Goal: Task Accomplishment & Management: Complete application form

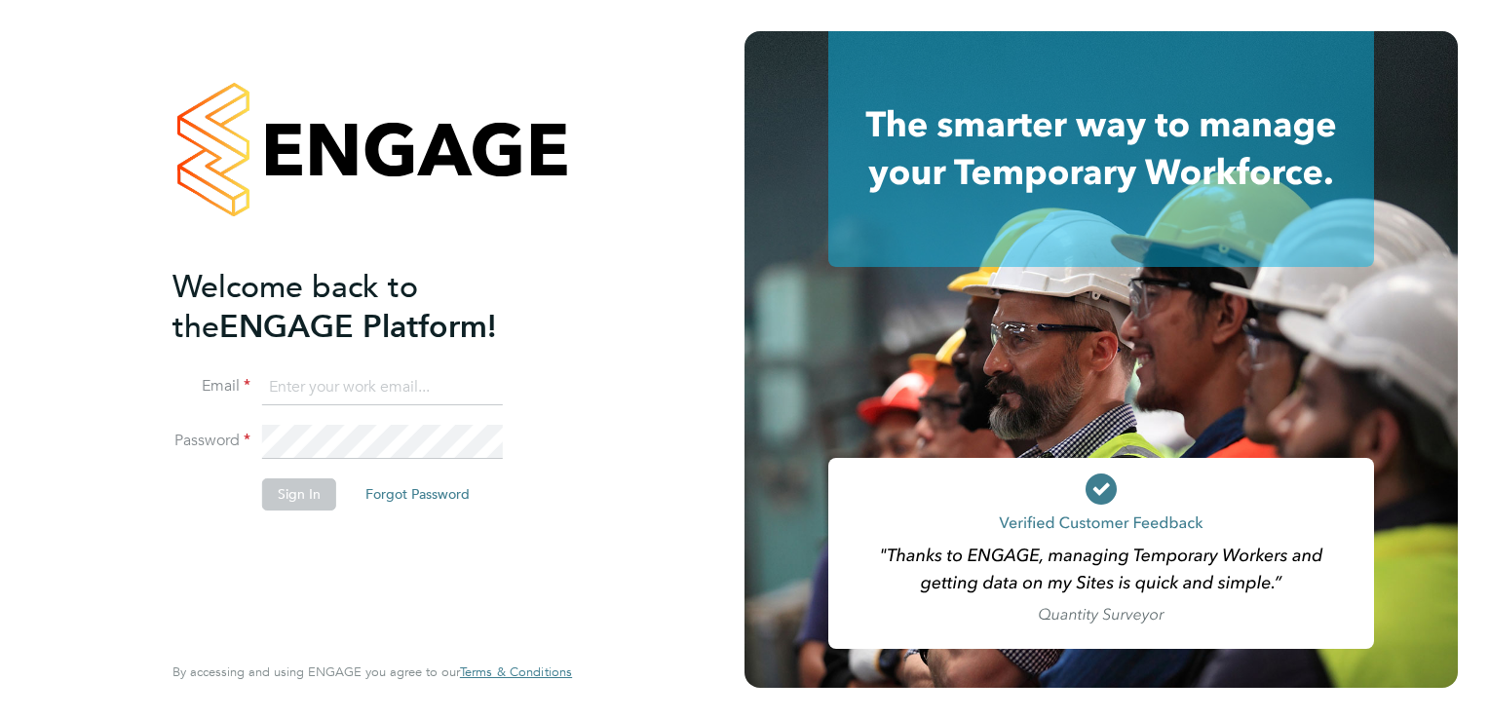
type input "[PERSON_NAME][EMAIL_ADDRESS][PERSON_NAME][DOMAIN_NAME]"
click at [283, 495] on button "Sign In" at bounding box center [299, 493] width 74 height 31
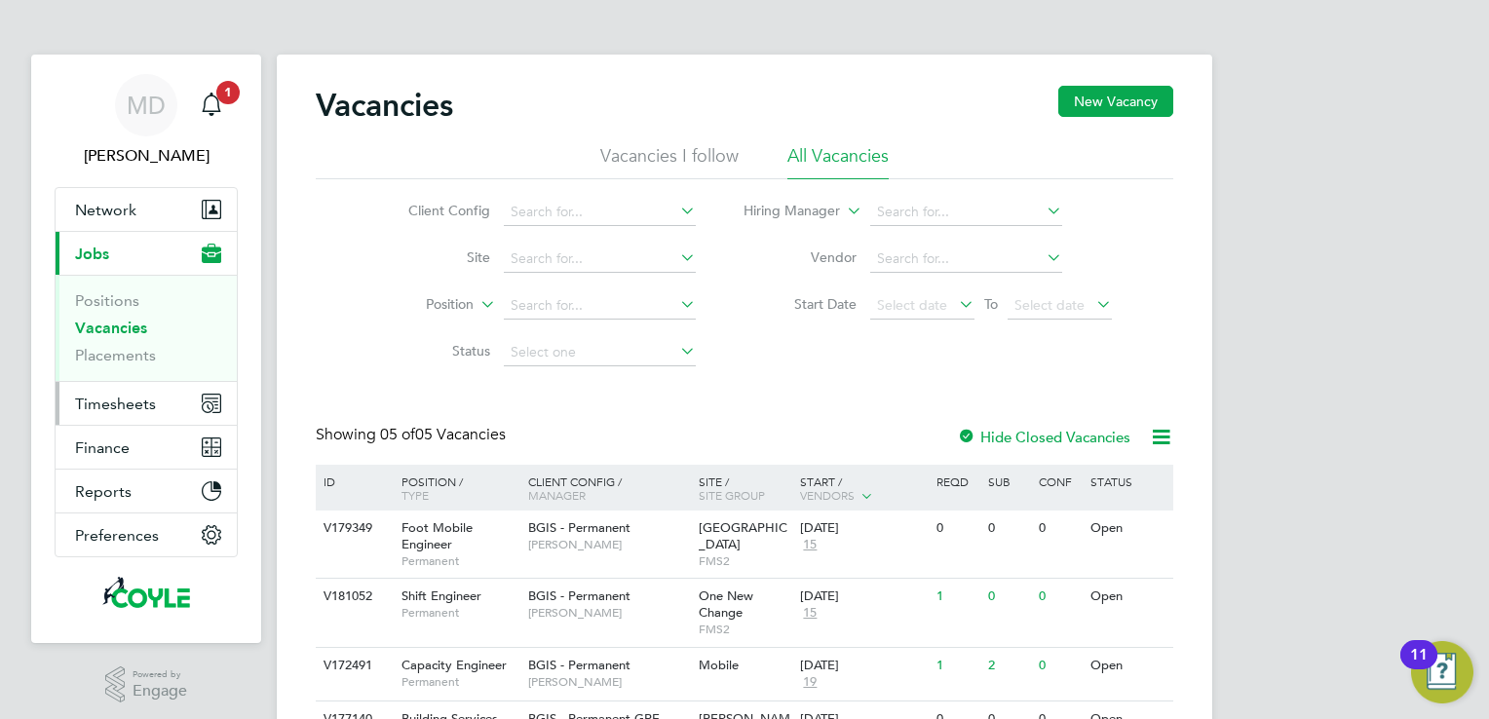
click at [109, 401] on span "Timesheets" at bounding box center [115, 404] width 81 height 19
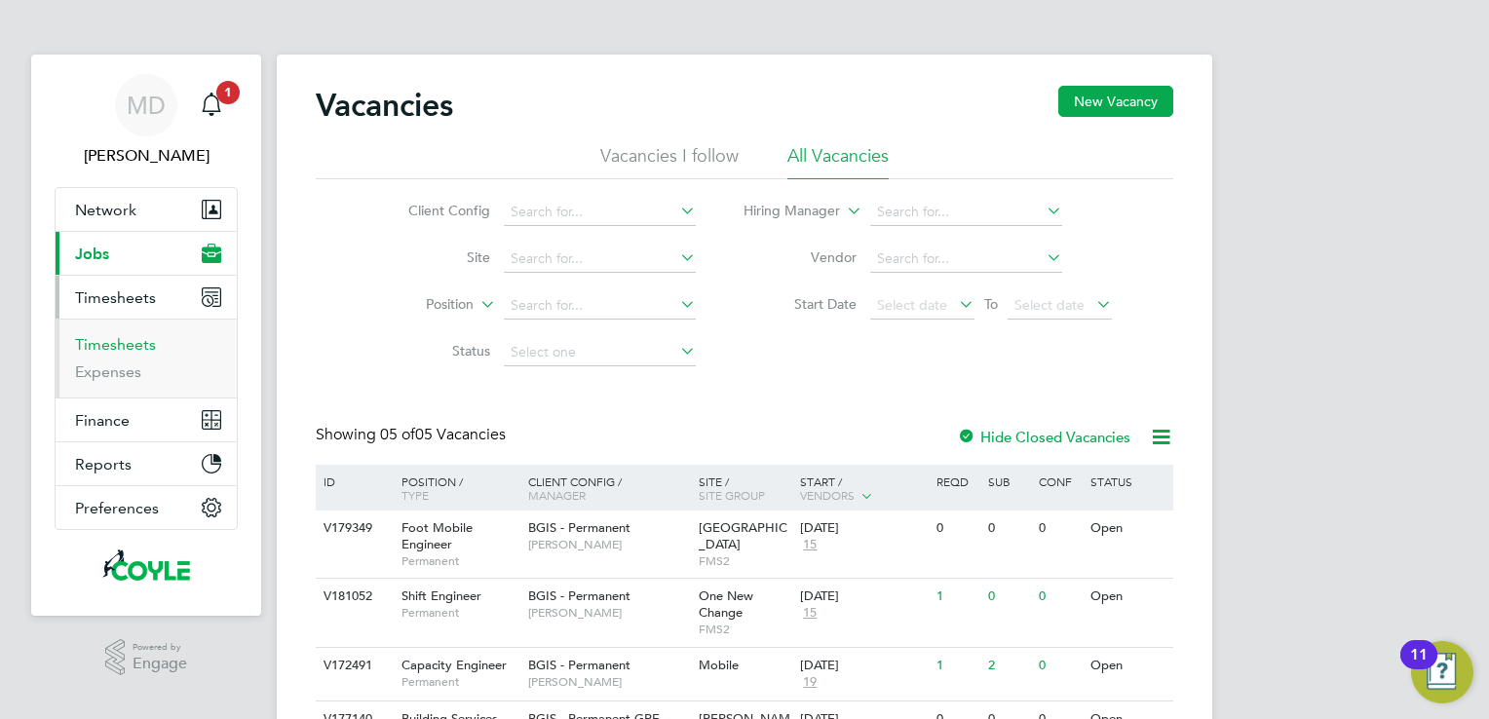
click at [119, 348] on link "Timesheets" at bounding box center [115, 344] width 81 height 19
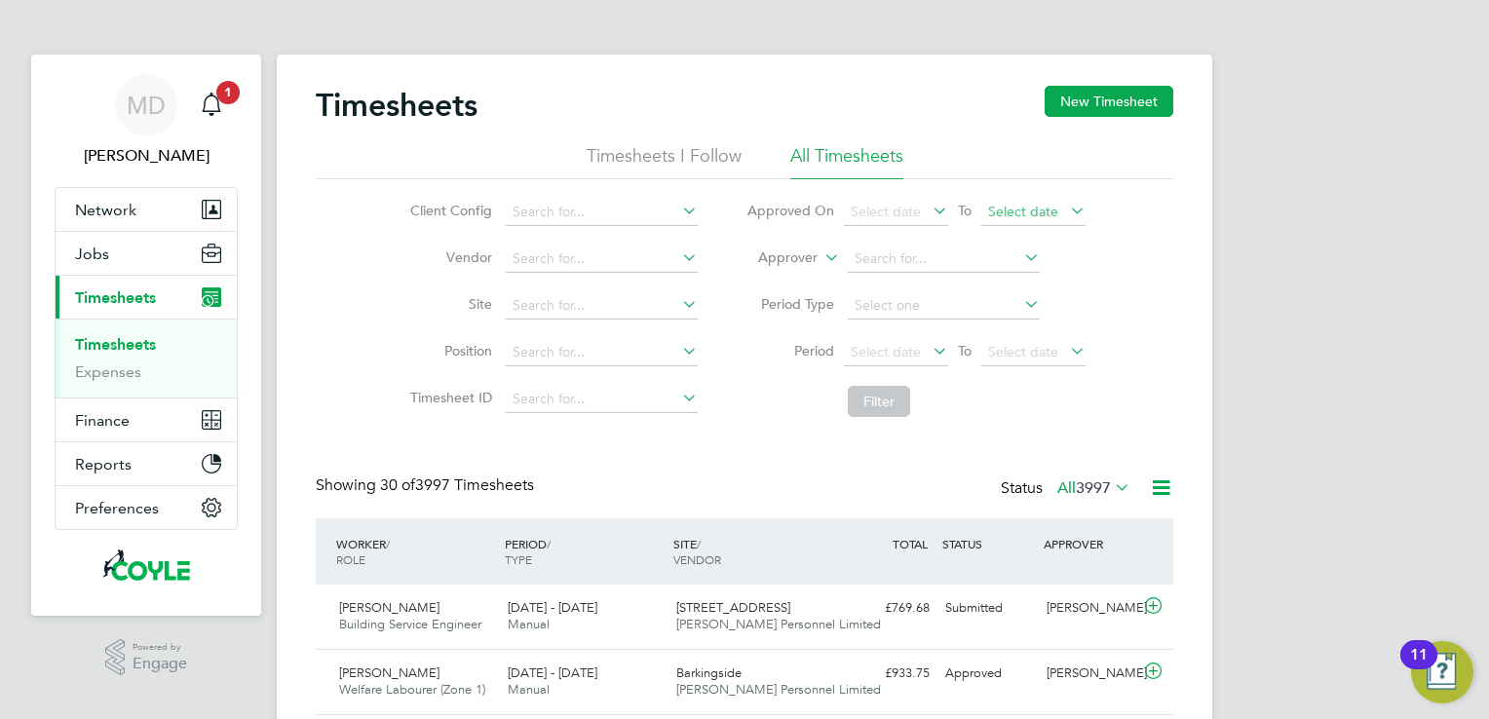
click at [1062, 207] on span "Select date" at bounding box center [1033, 213] width 104 height 26
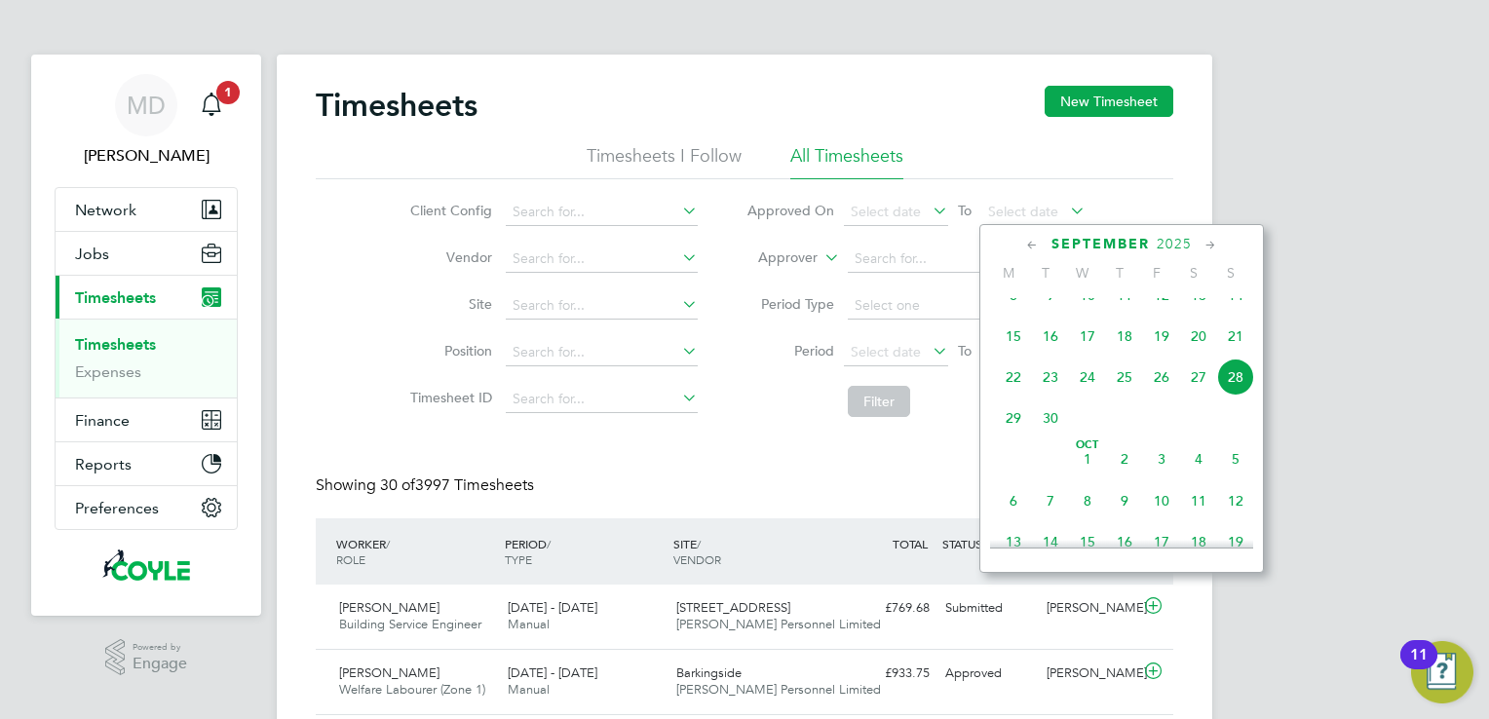
click at [1236, 396] on span "28" at bounding box center [1235, 377] width 37 height 37
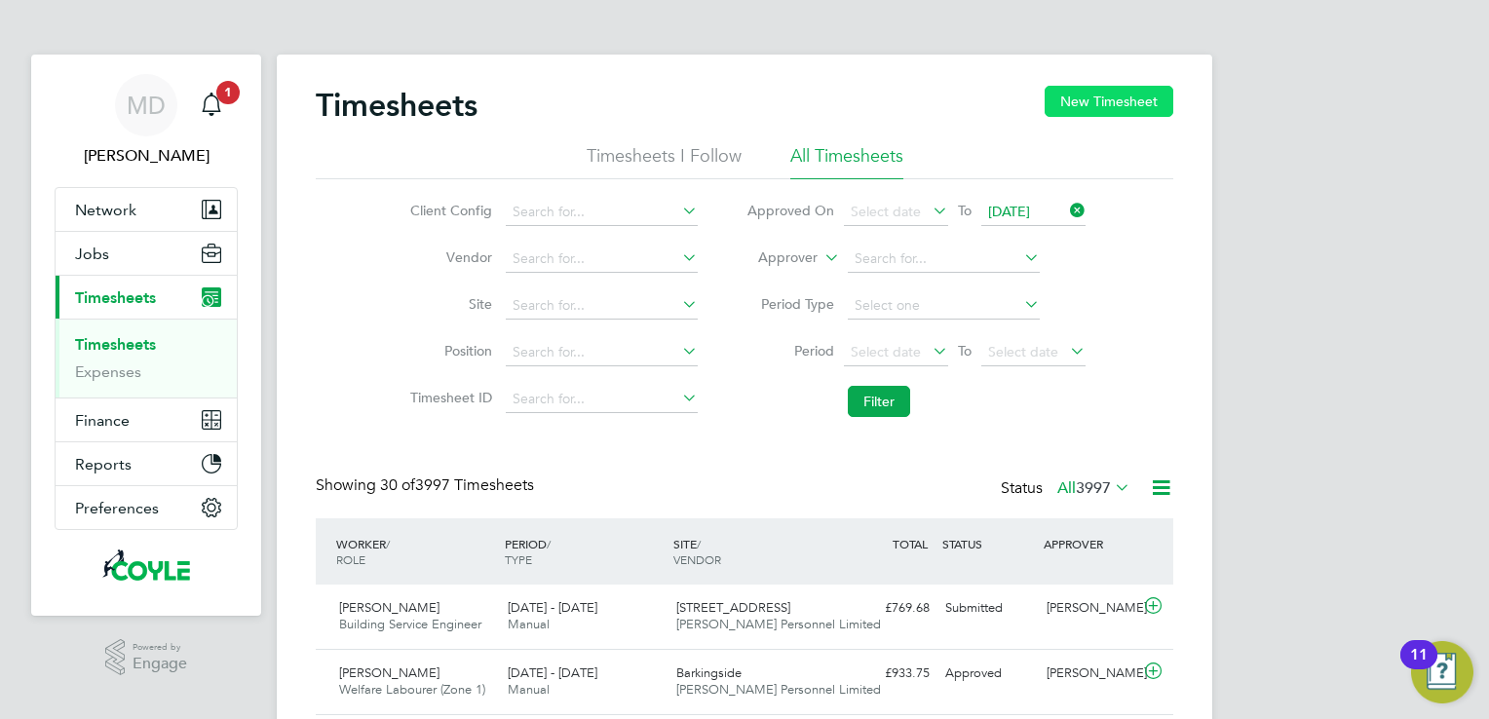
click at [1111, 97] on button "New Timesheet" at bounding box center [1108, 101] width 129 height 31
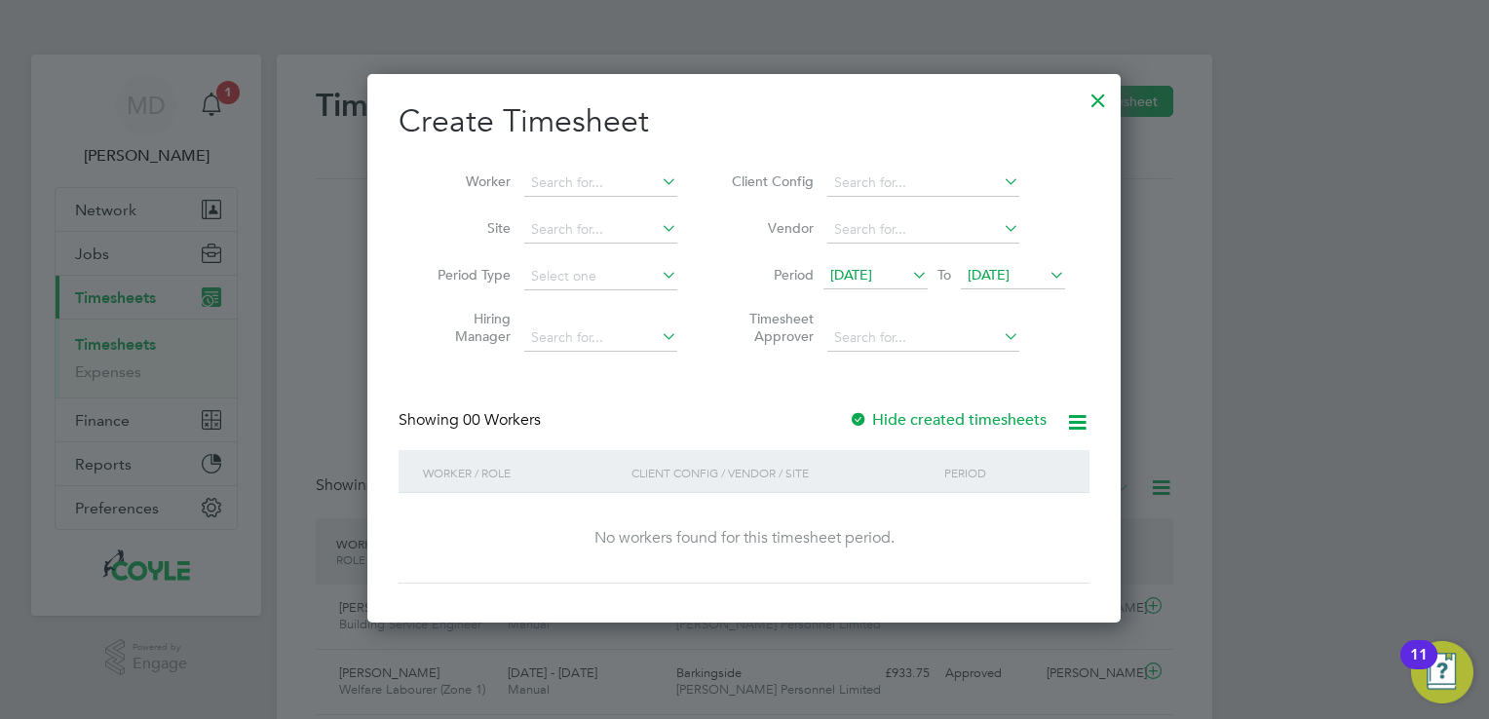
click at [1045, 272] on icon at bounding box center [1045, 274] width 0 height 27
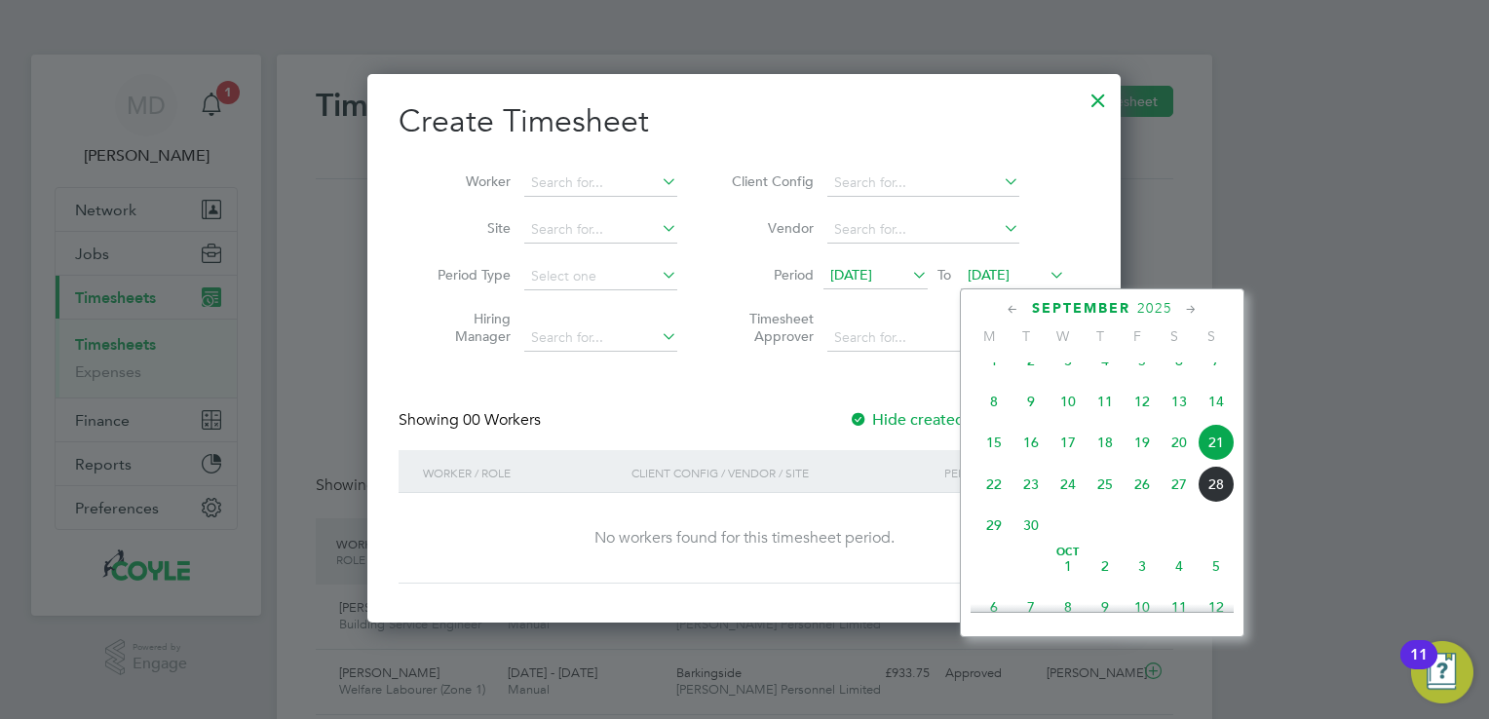
click at [1216, 503] on span "28" at bounding box center [1215, 484] width 37 height 37
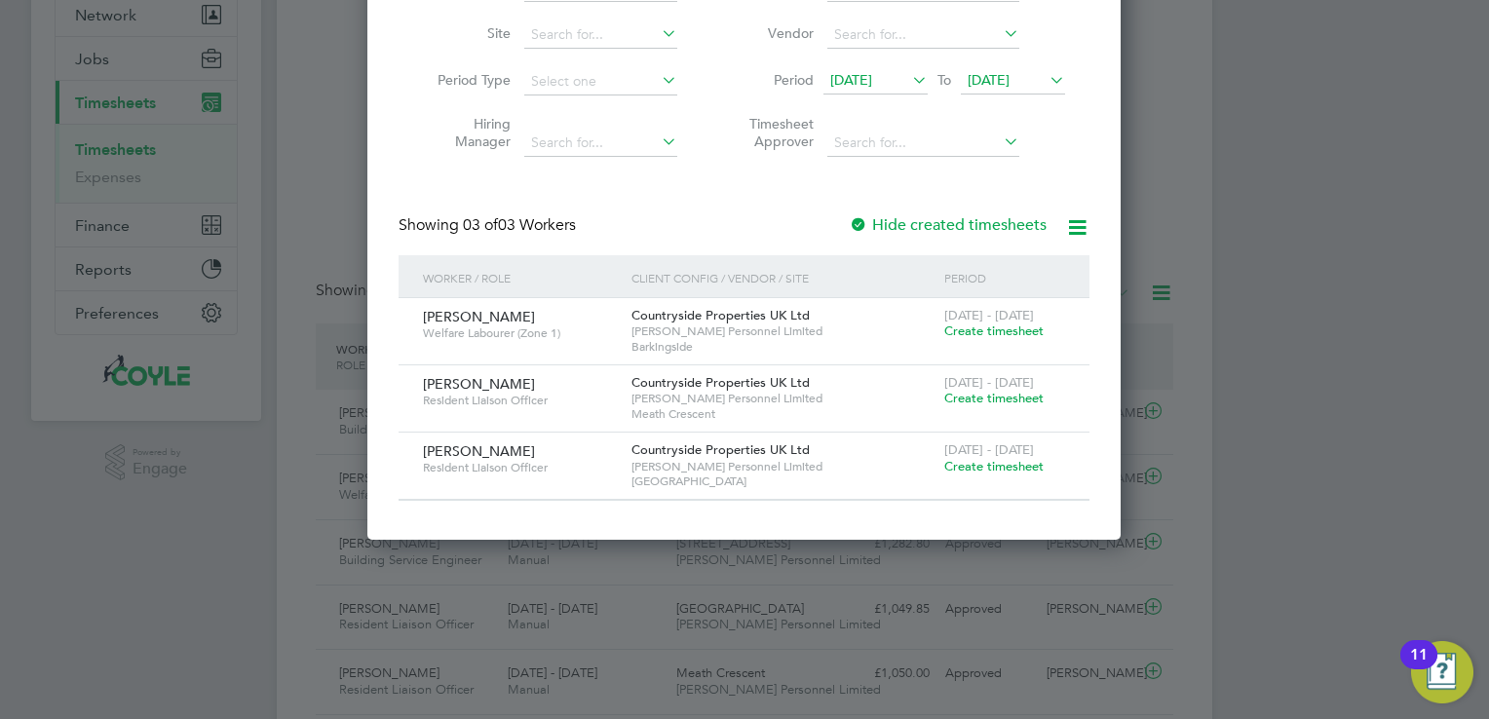
click at [484, 450] on span "[PERSON_NAME]" at bounding box center [479, 451] width 112 height 18
click at [964, 465] on span "Create timesheet" at bounding box center [993, 466] width 99 height 17
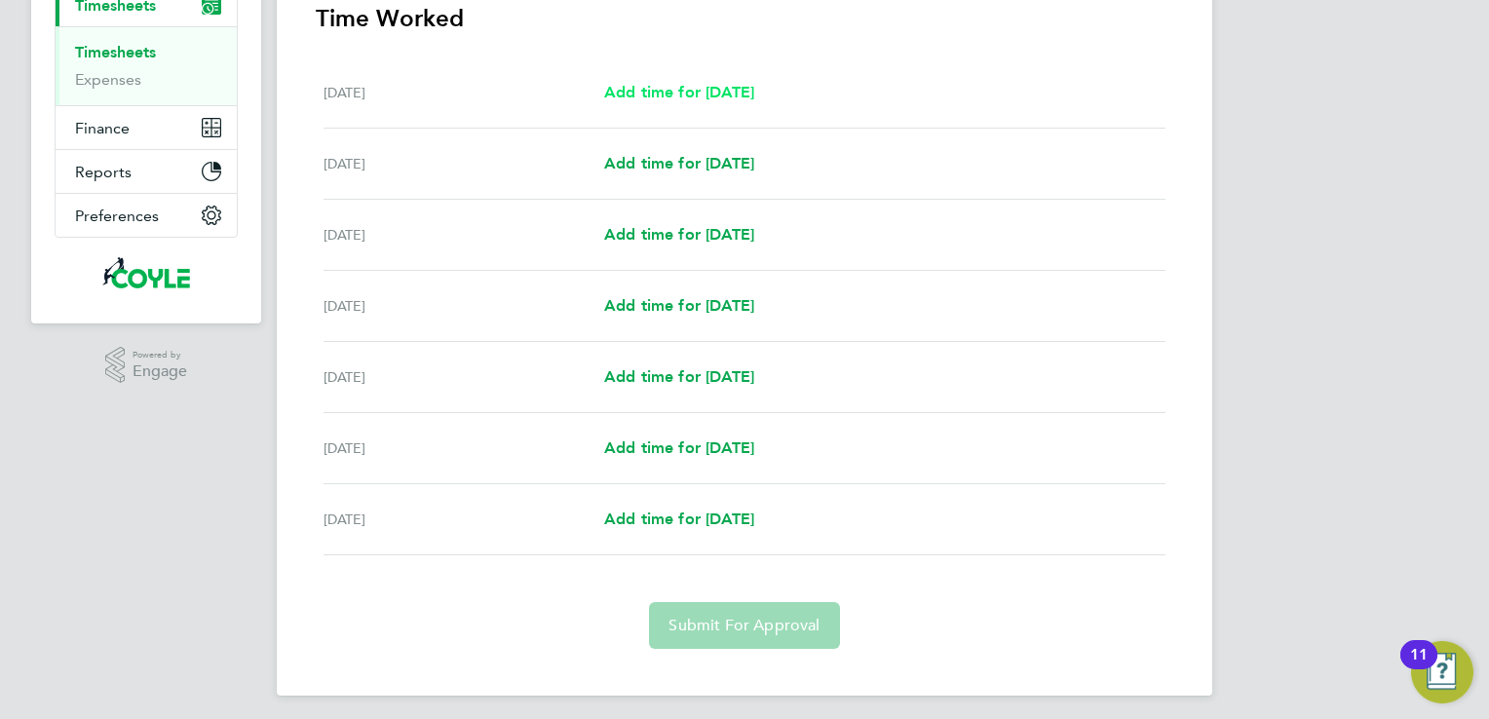
click at [690, 95] on span "Add time for [DATE]" at bounding box center [679, 92] width 150 height 19
select select "30"
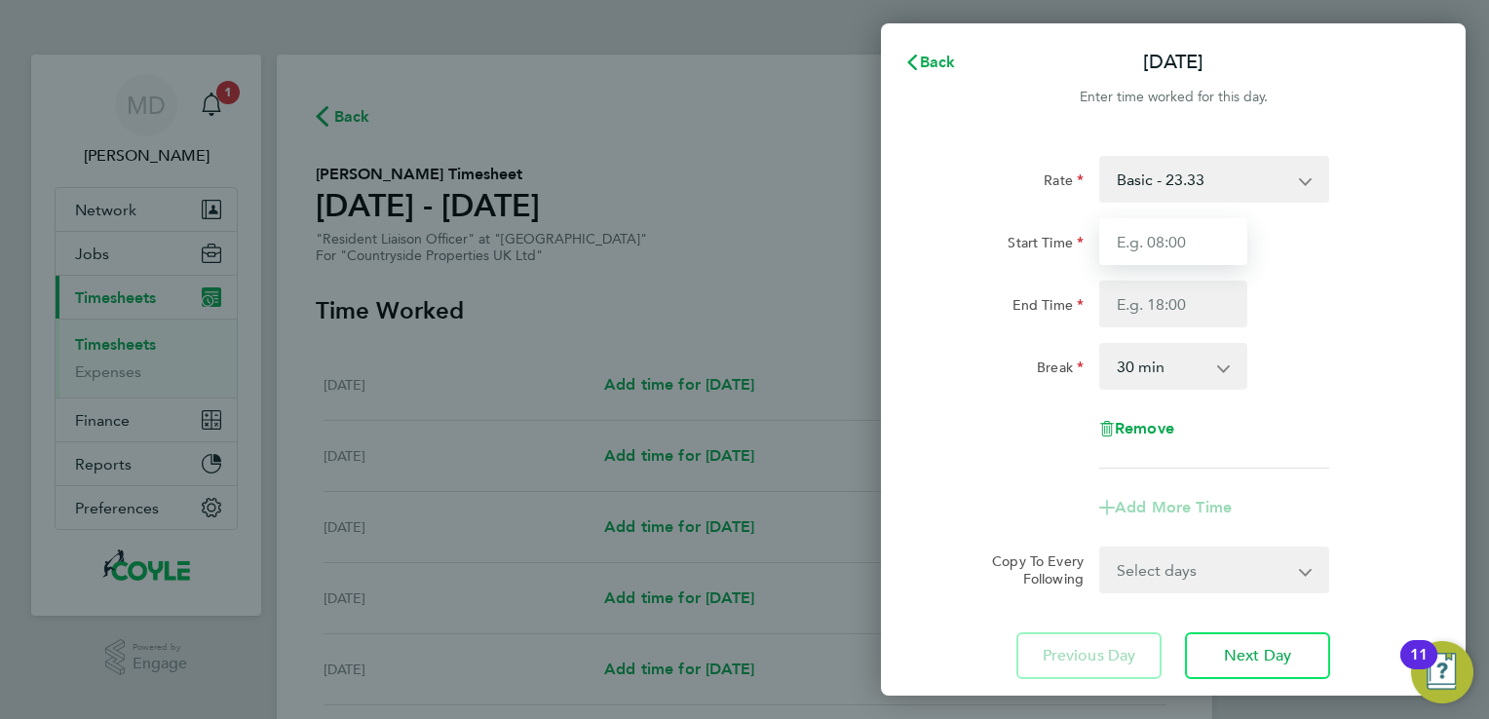
click at [1176, 247] on input "Start Time" at bounding box center [1173, 241] width 148 height 47
type input "07:30"
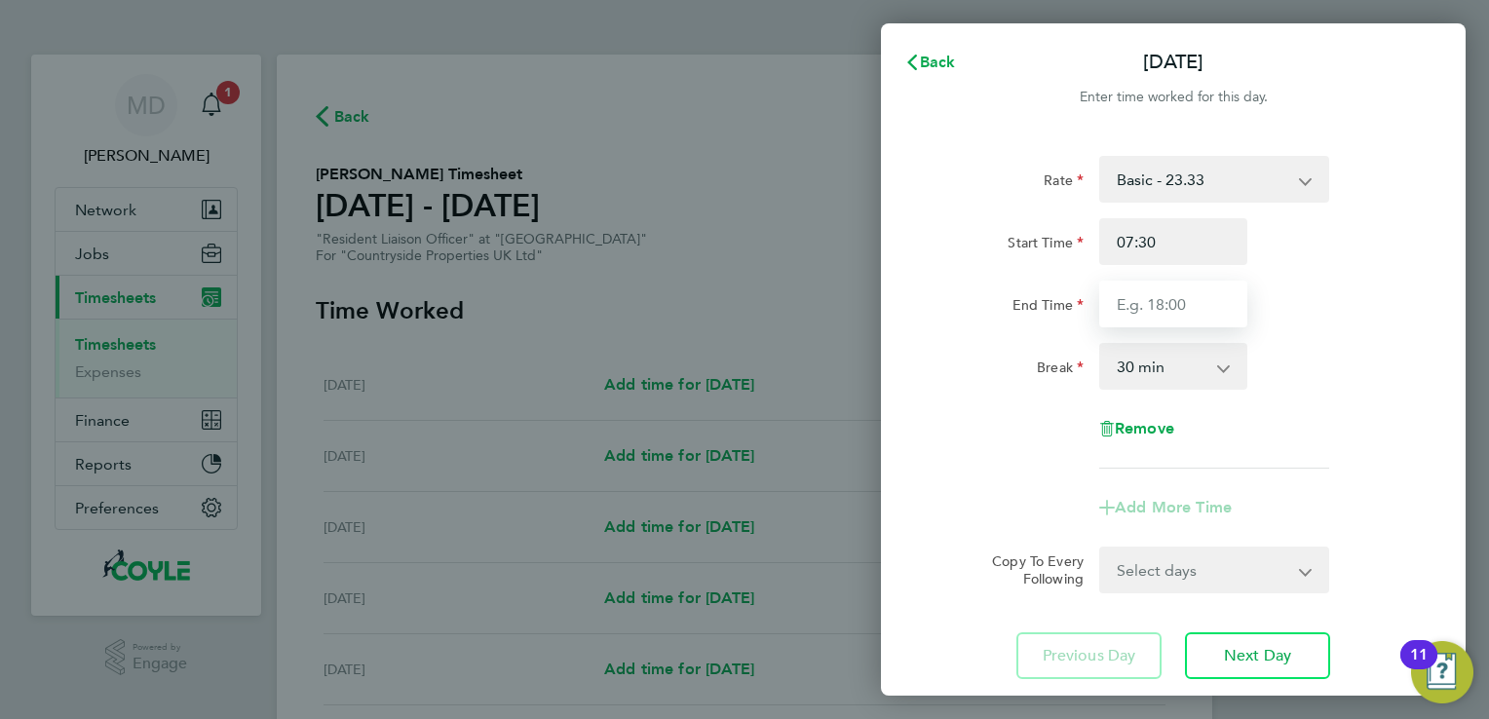
type input "17:00"
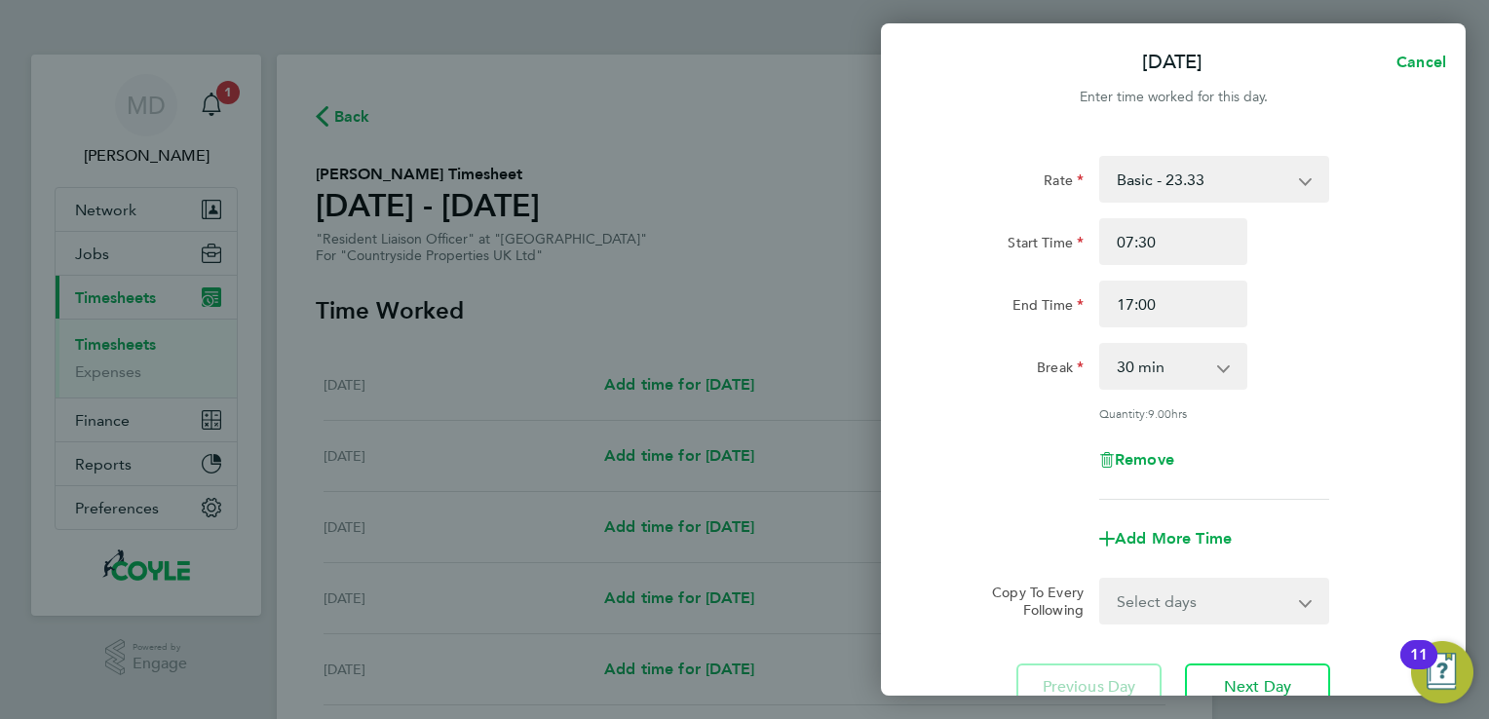
click at [1291, 584] on select "Select days Day Weekday (Mon-Fri) Weekend (Sat-Sun) [DATE] [DATE] [DATE] [DATE]…" at bounding box center [1203, 601] width 205 height 43
select select "WEEKDAY"
click at [1101, 580] on select "Select days Day Weekday (Mon-Fri) Weekend (Sat-Sun) [DATE] [DATE] [DATE] [DATE]…" at bounding box center [1203, 601] width 205 height 43
select select "[DATE]"
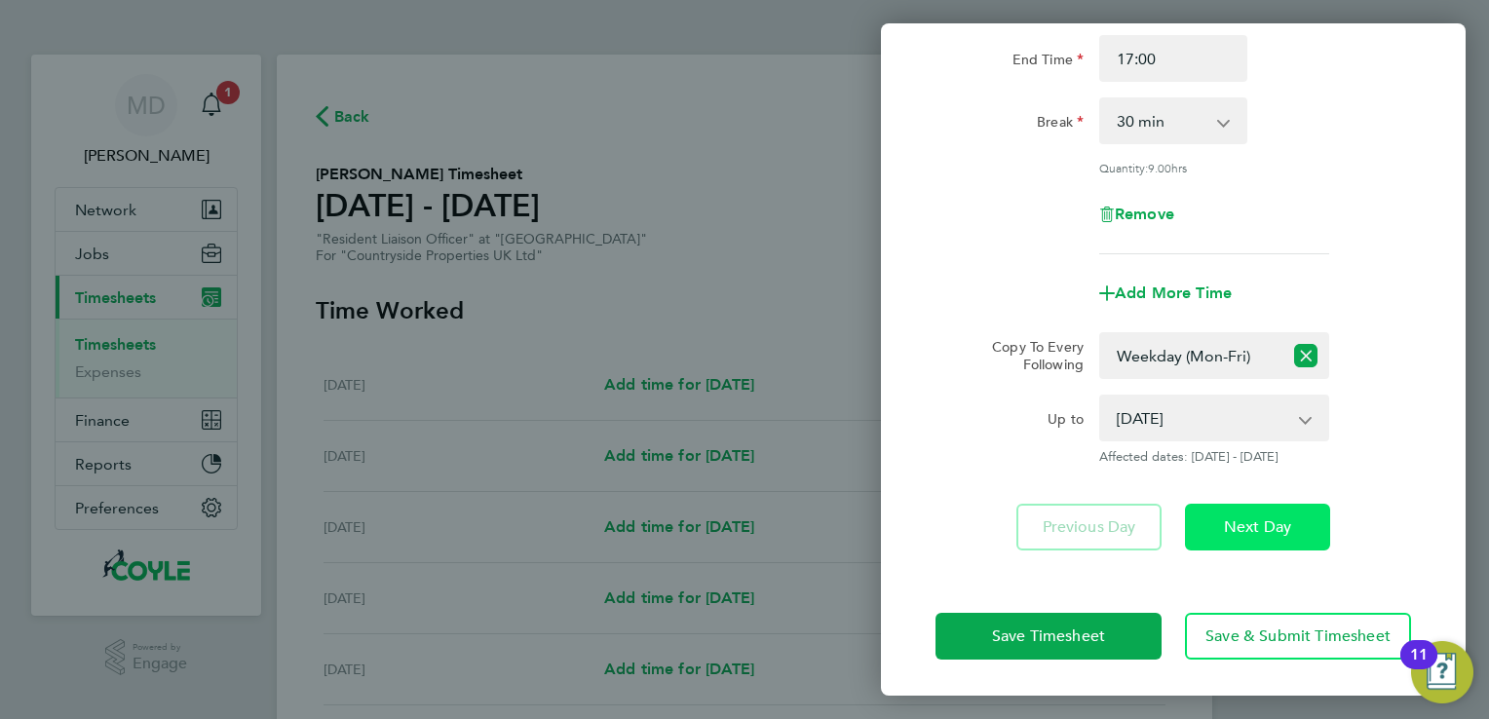
click at [1251, 528] on span "Next Day" at bounding box center [1257, 526] width 67 height 19
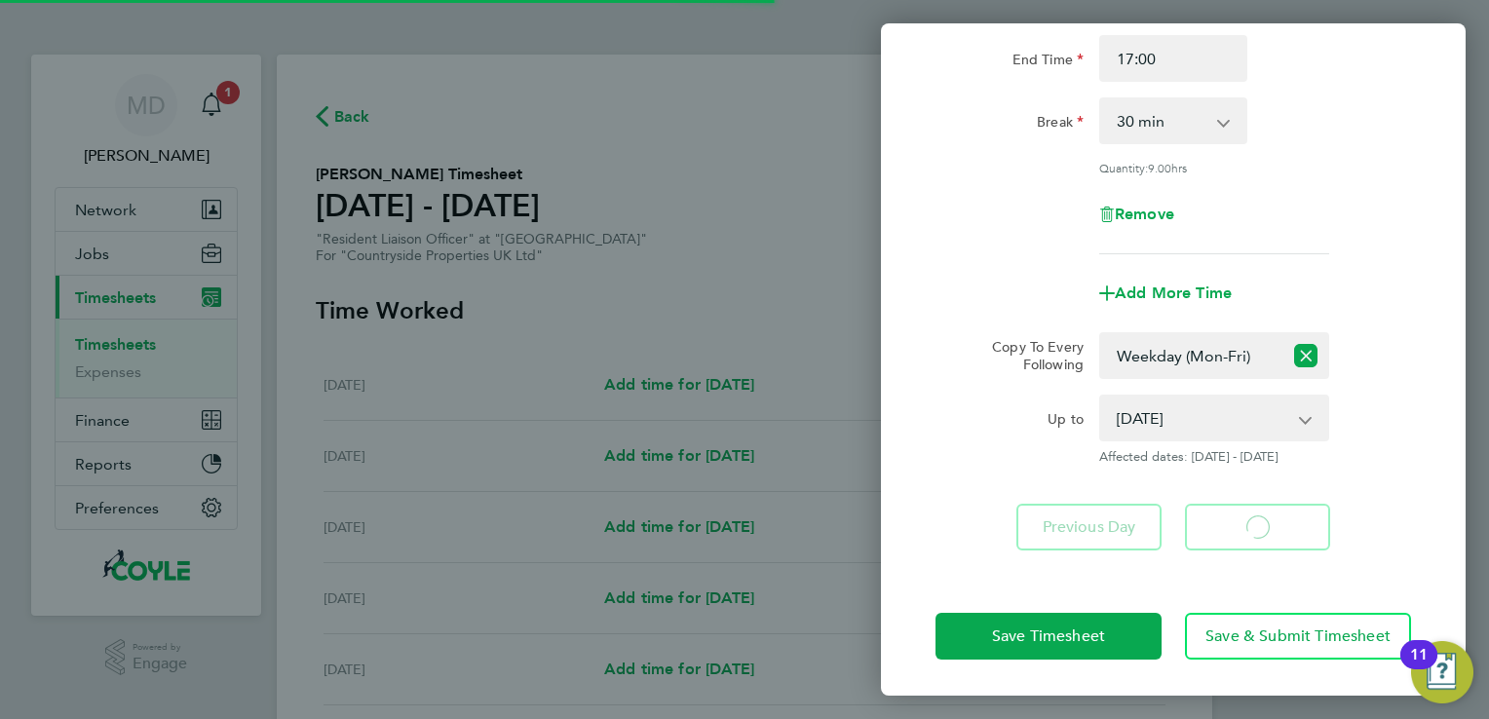
select select "30"
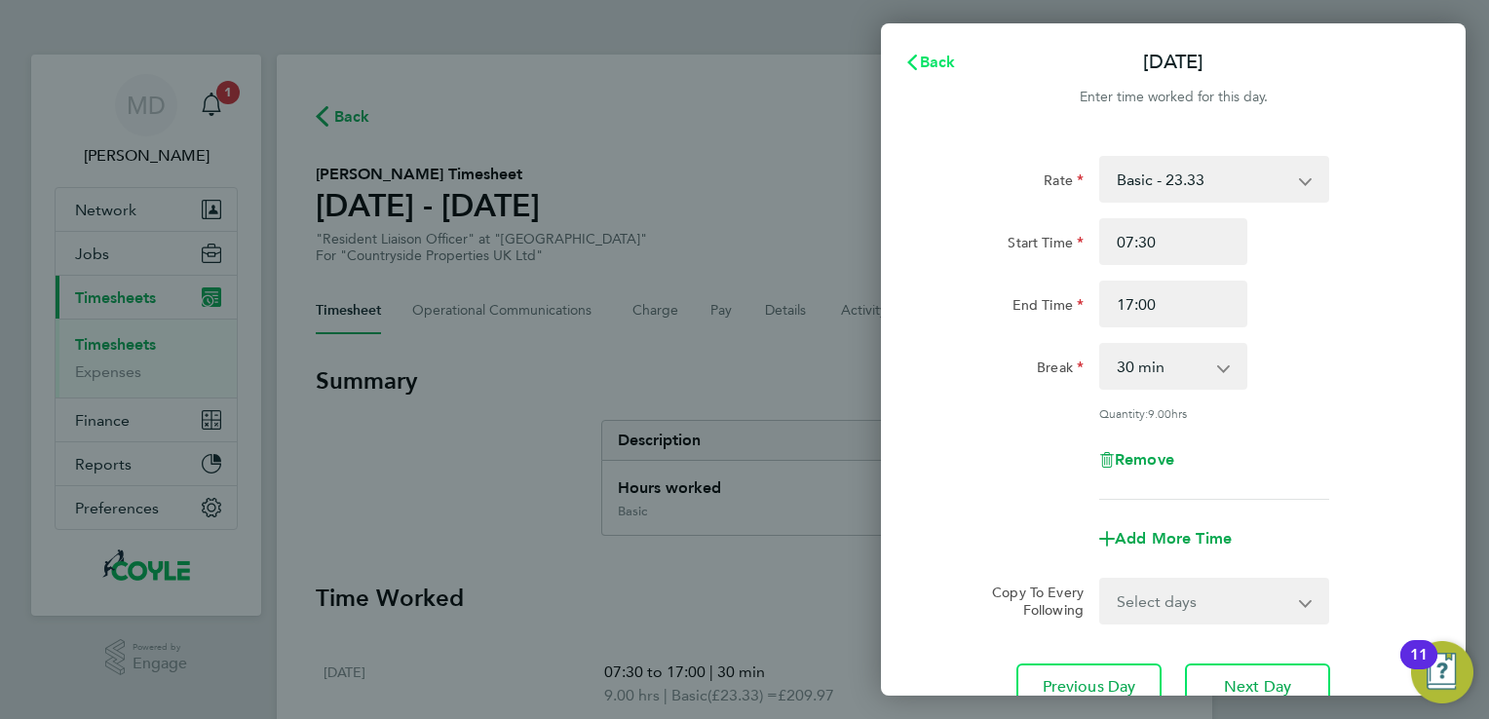
click at [925, 63] on span "Back" at bounding box center [938, 62] width 36 height 19
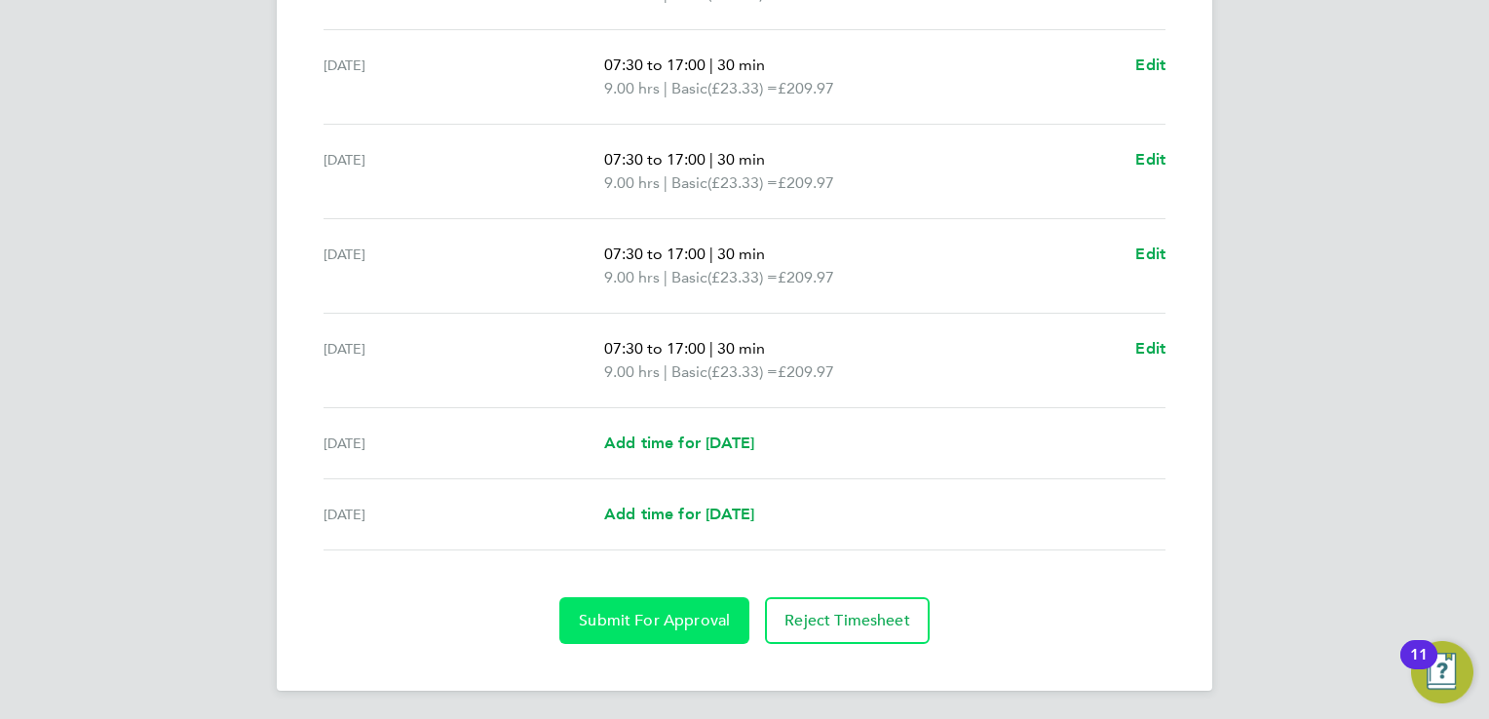
click at [698, 622] on span "Submit For Approval" at bounding box center [654, 620] width 151 height 19
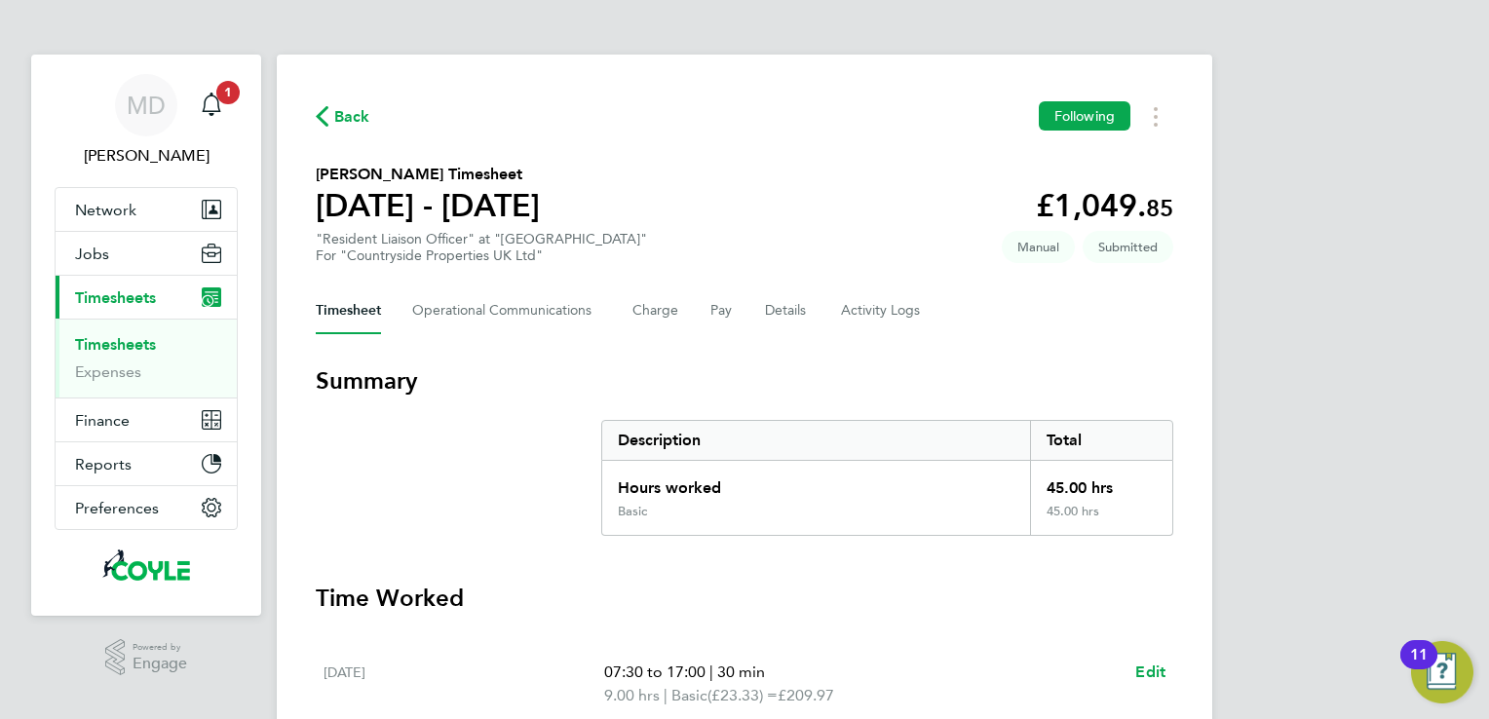
click at [343, 115] on span "Back" at bounding box center [352, 116] width 36 height 23
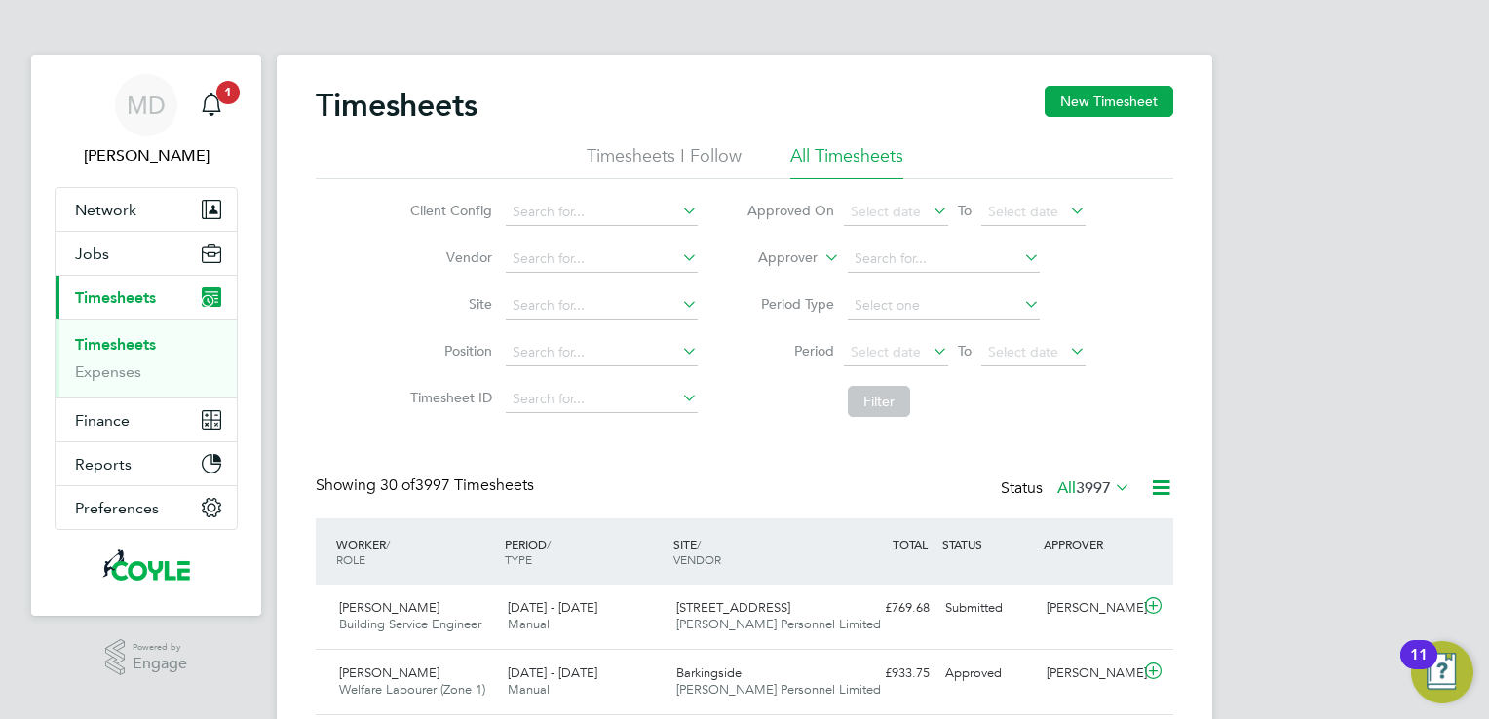
click at [129, 345] on link "Timesheets" at bounding box center [115, 344] width 81 height 19
click at [1094, 104] on button "New Timesheet" at bounding box center [1108, 101] width 129 height 31
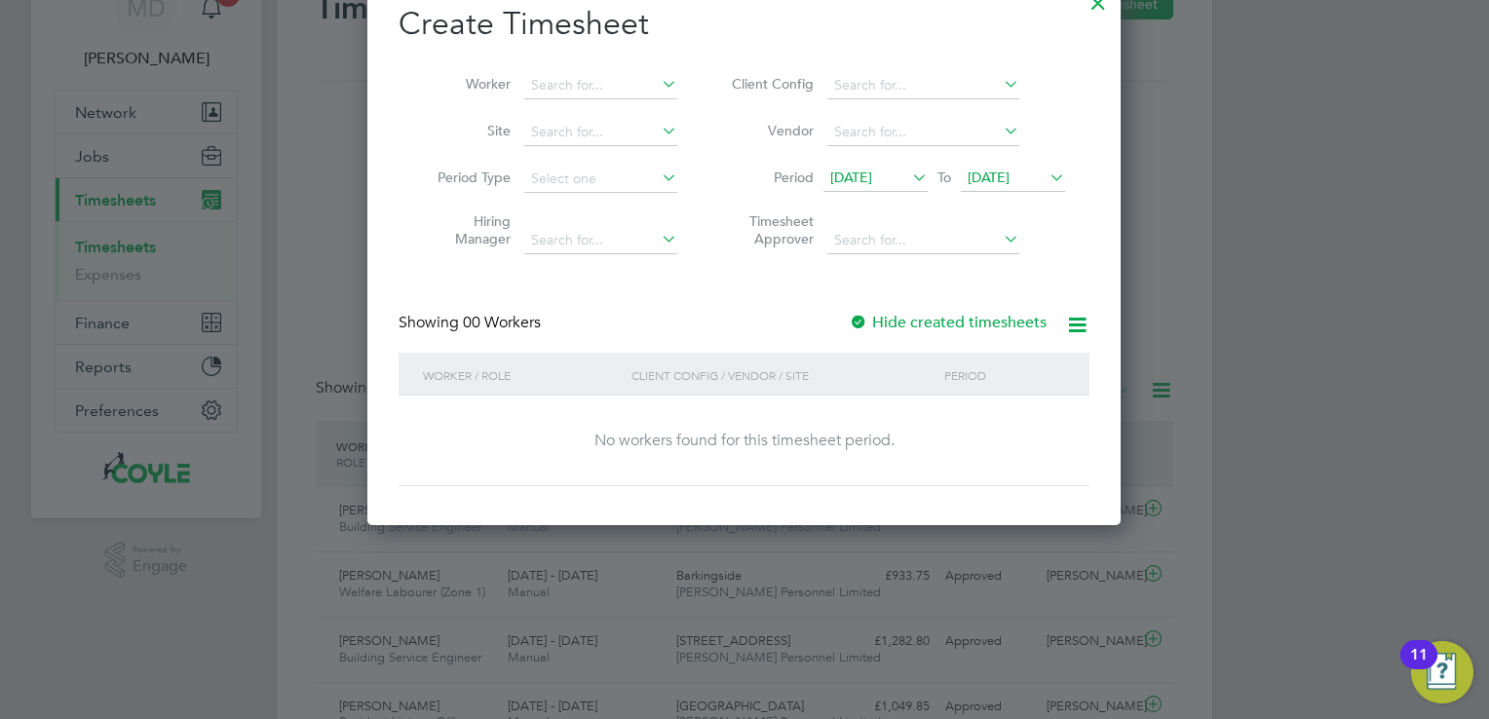
click at [1045, 177] on icon at bounding box center [1045, 177] width 0 height 27
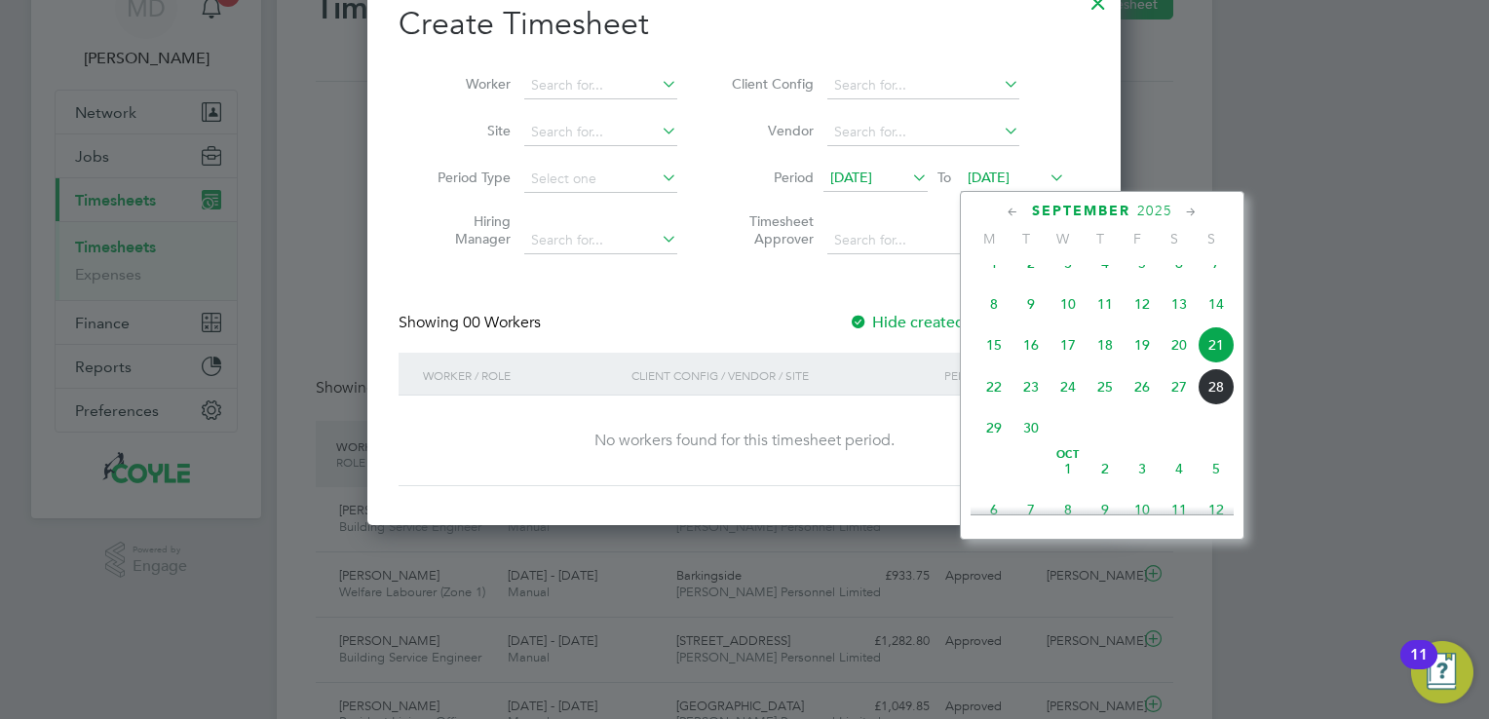
click at [1220, 405] on span "28" at bounding box center [1215, 386] width 37 height 37
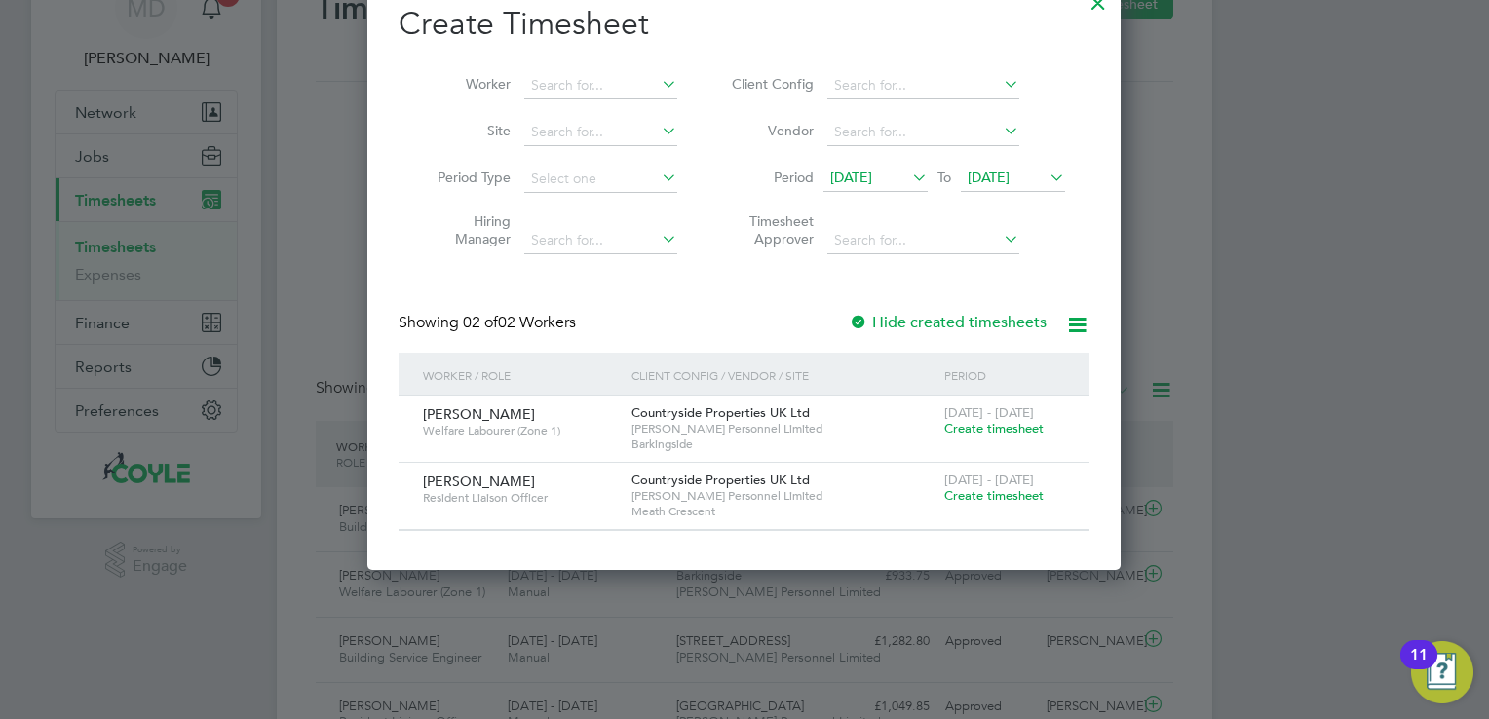
click at [1019, 493] on span "Create timesheet" at bounding box center [993, 495] width 99 height 17
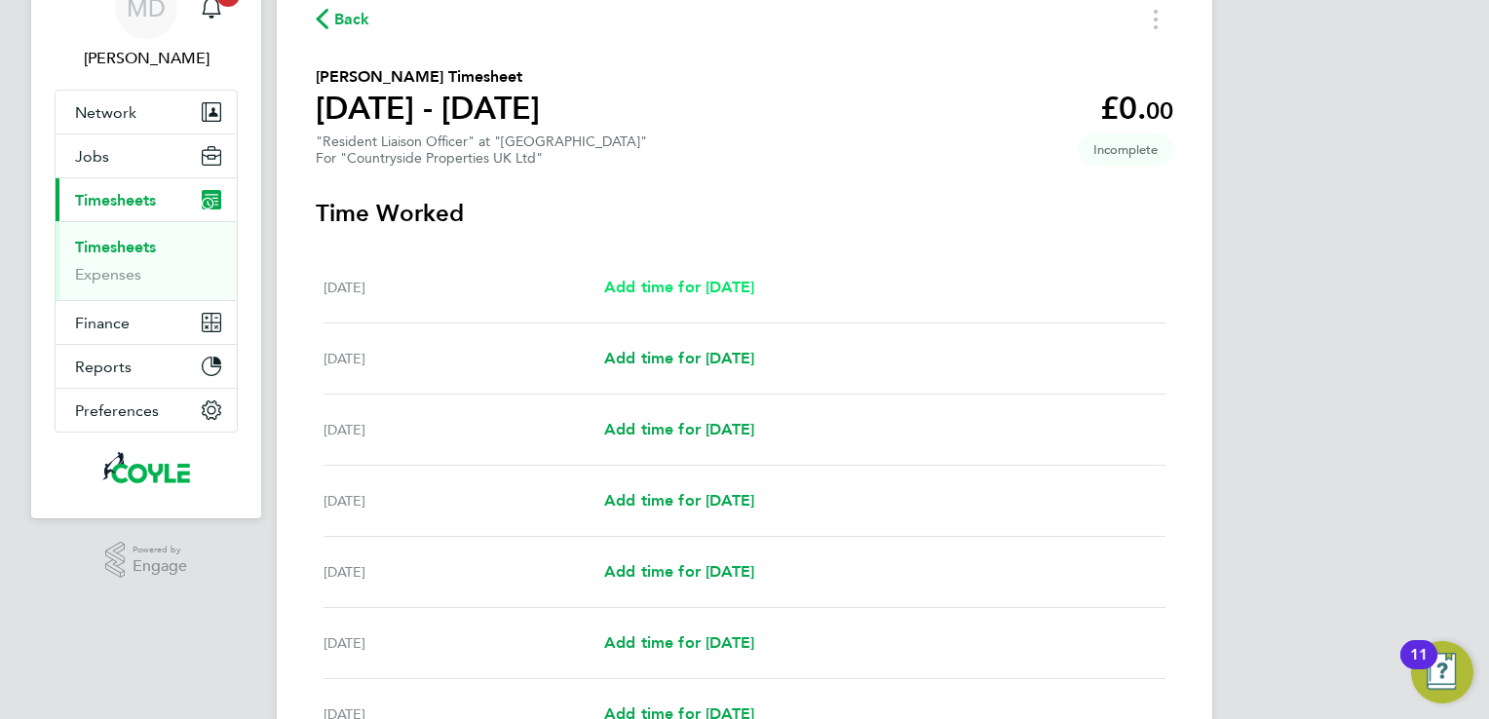
click at [681, 287] on span "Add time for [DATE]" at bounding box center [679, 287] width 150 height 19
select select "30"
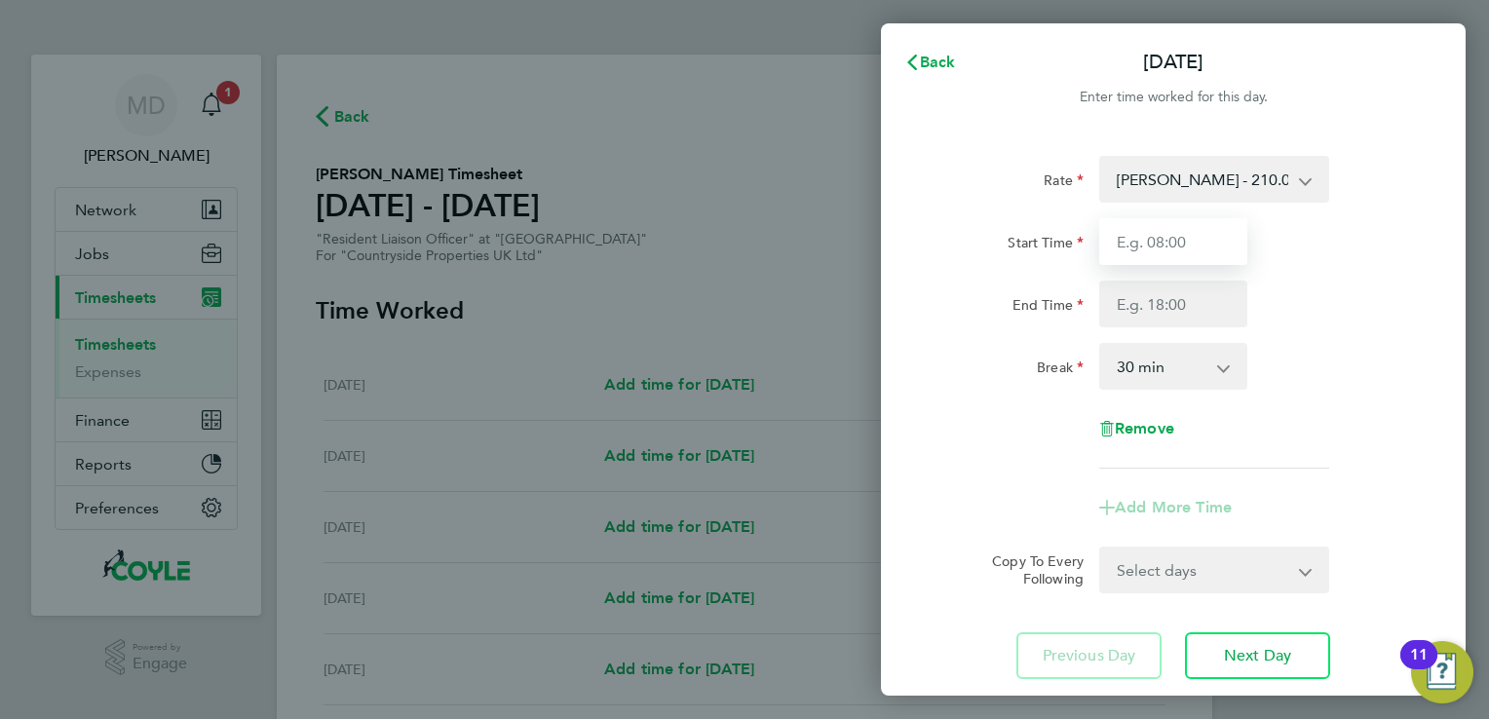
click at [1153, 248] on input "Start Time" at bounding box center [1173, 241] width 148 height 47
type input "07:30"
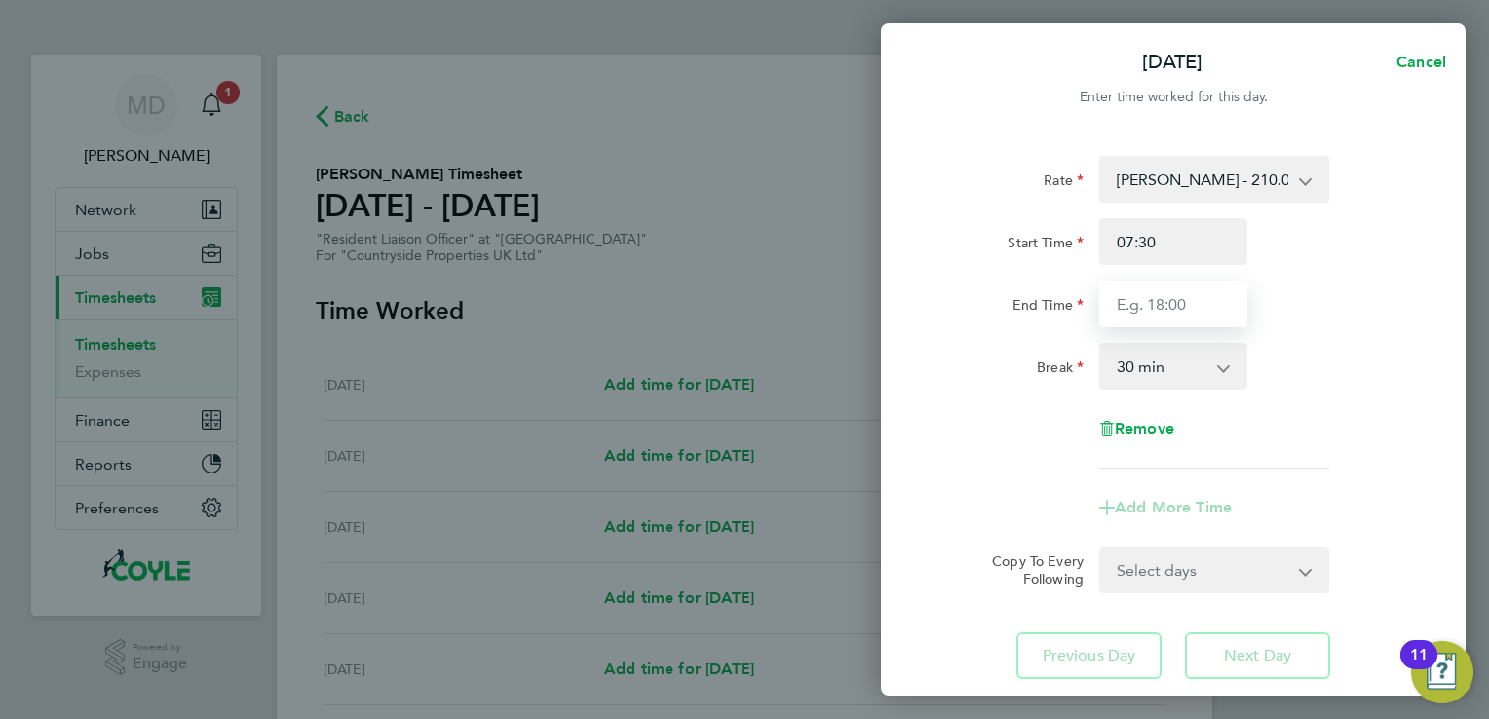
click at [1154, 319] on input "End Time" at bounding box center [1173, 304] width 148 height 47
type input "09:00"
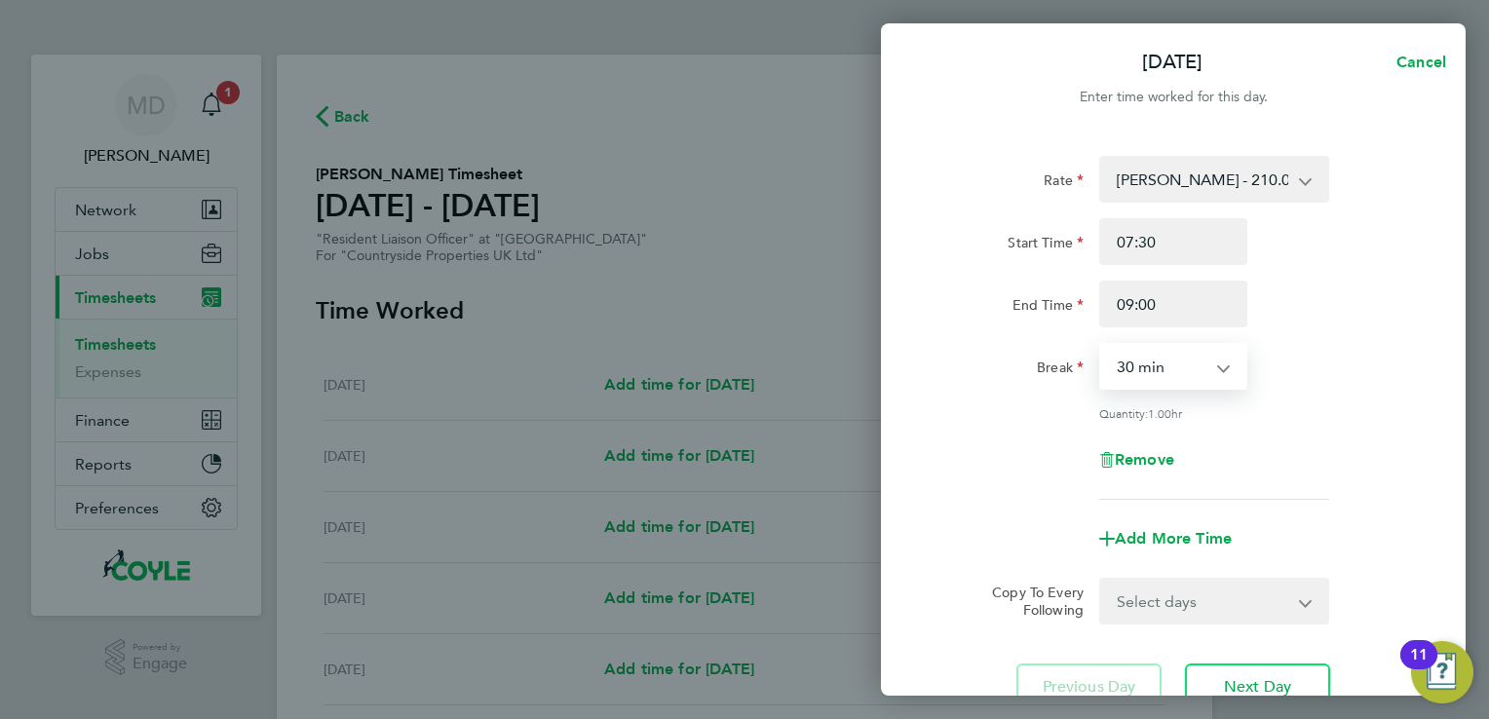
click at [1161, 370] on select "0 min 15 min 30 min 45 min 60 min 75 min" at bounding box center [1161, 366] width 121 height 43
click at [1025, 385] on div "Break" at bounding box center [1009, 366] width 164 height 47
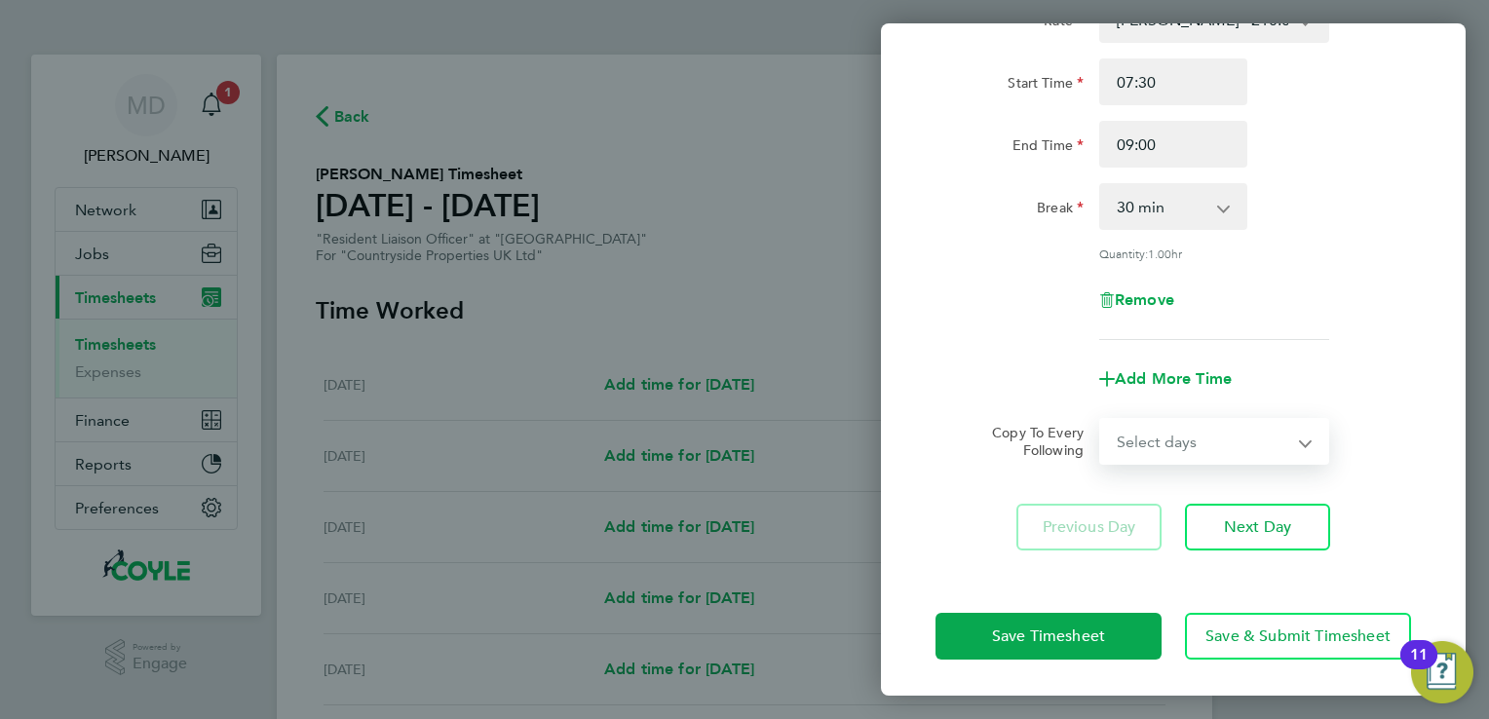
click at [1304, 443] on select "Select days Day Weekday (Mon-Fri) Weekend (Sat-Sun) [DATE] [DATE] [DATE] [DATE]…" at bounding box center [1203, 441] width 205 height 43
select select "WEEKDAY"
click at [1101, 420] on select "Select days Day Weekday (Mon-Fri) Weekend (Sat-Sun) [DATE] [DATE] [DATE] [DATE]…" at bounding box center [1203, 441] width 205 height 43
select select "[DATE]"
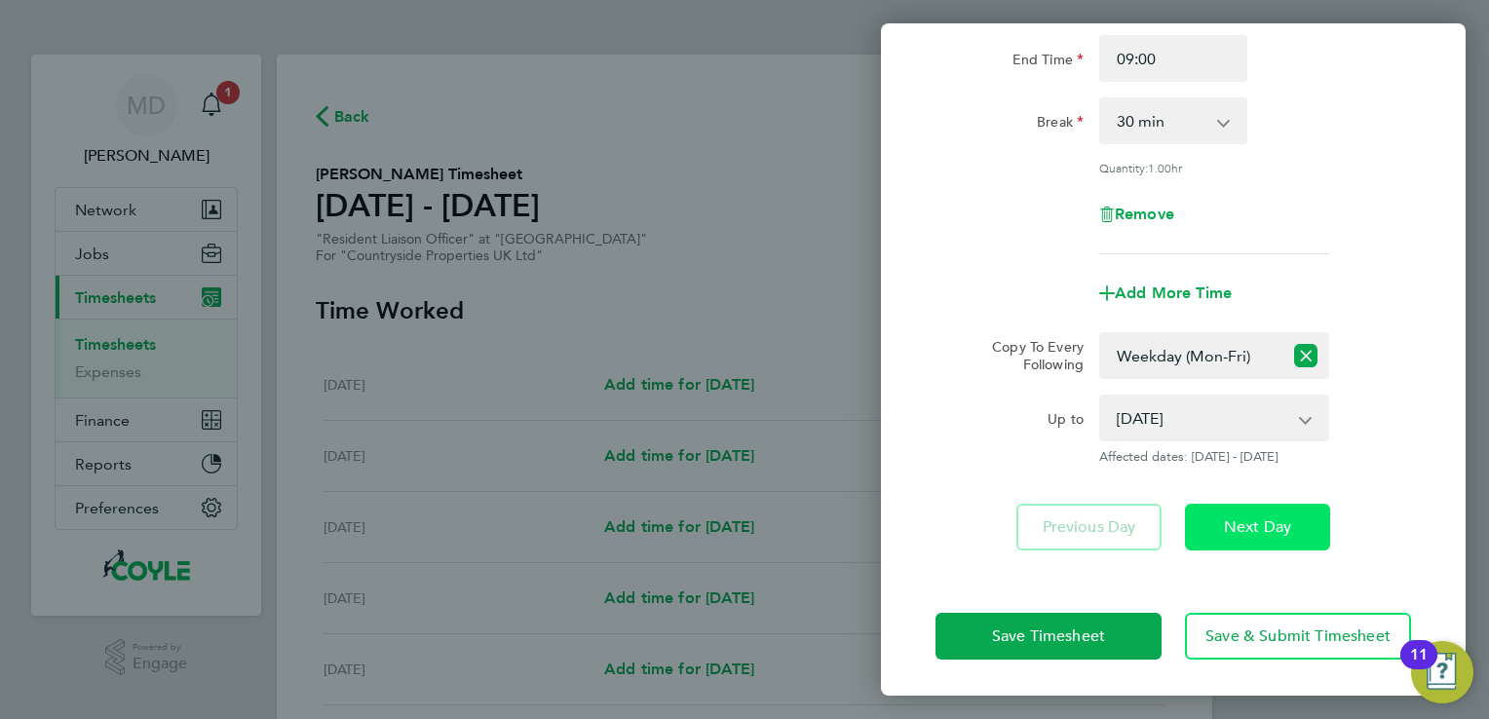
click at [1283, 528] on span "Next Day" at bounding box center [1257, 526] width 67 height 19
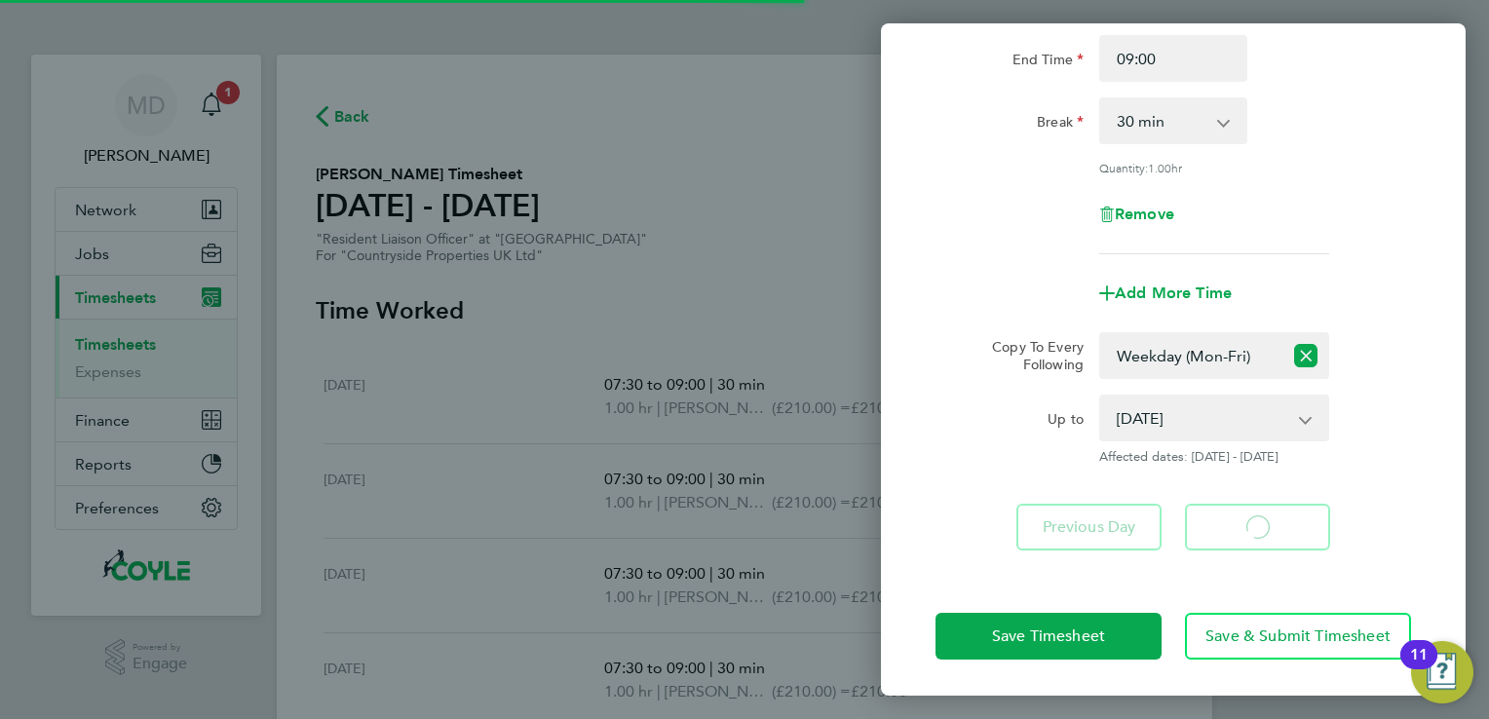
select select "30"
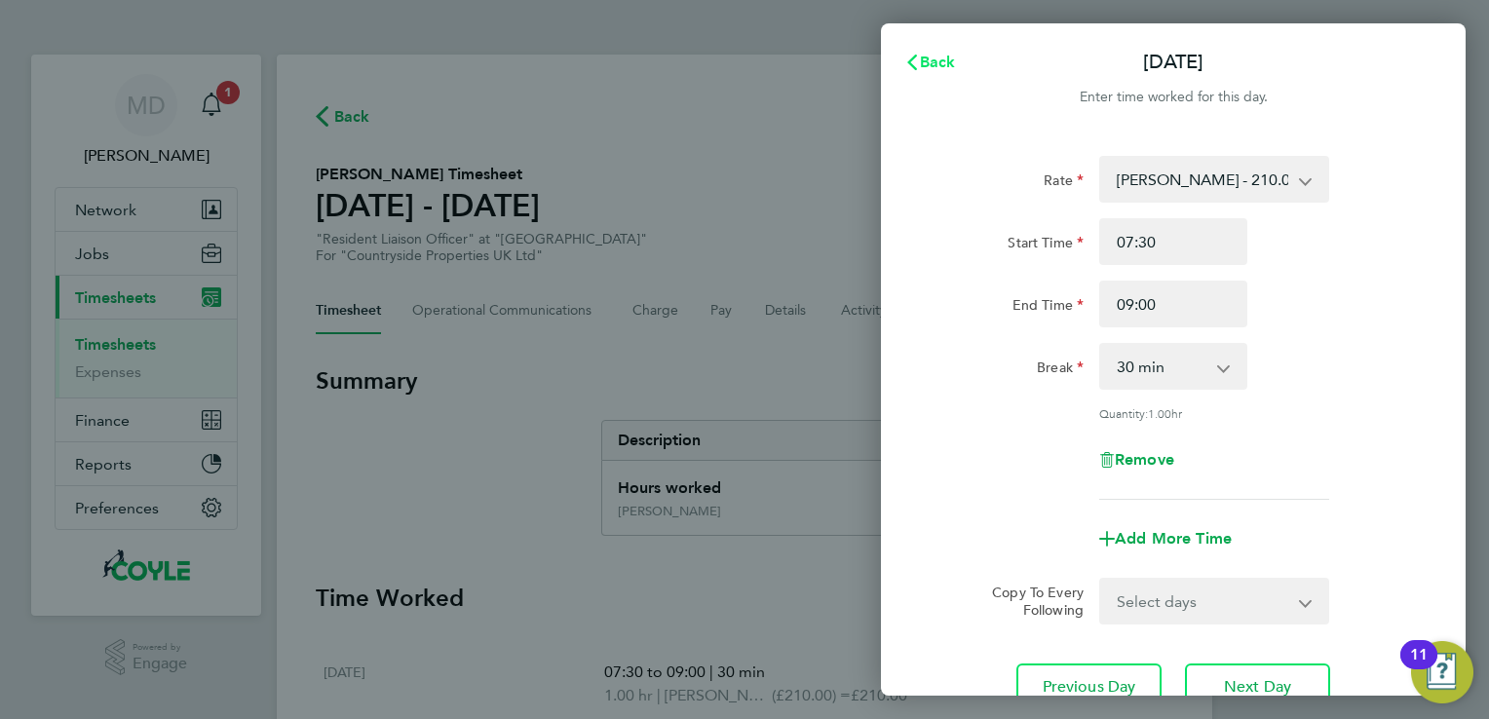
drag, startPoint x: 914, startPoint y: 61, endPoint x: 916, endPoint y: 76, distance: 14.7
click at [915, 61] on icon "button" at bounding box center [912, 63] width 16 height 16
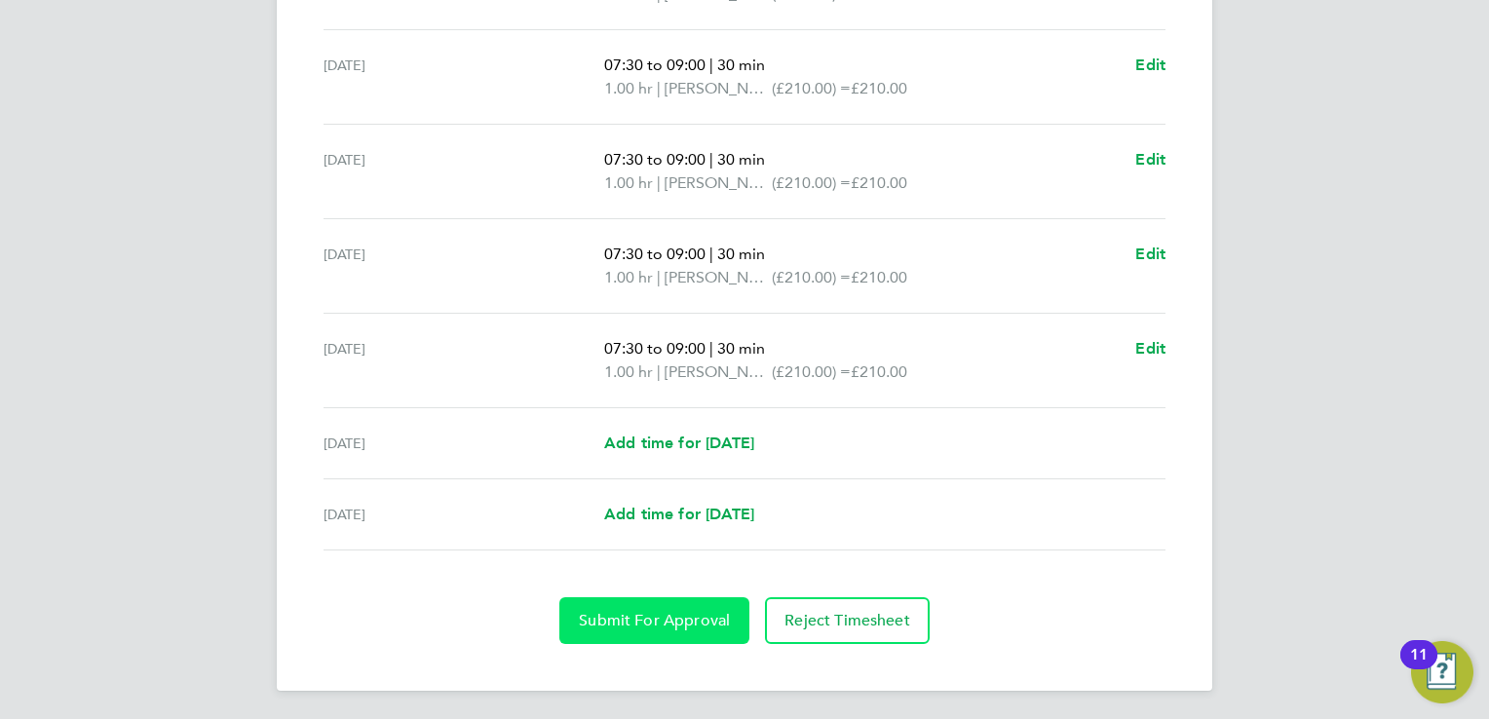
click at [679, 609] on button "Submit For Approval" at bounding box center [654, 620] width 190 height 47
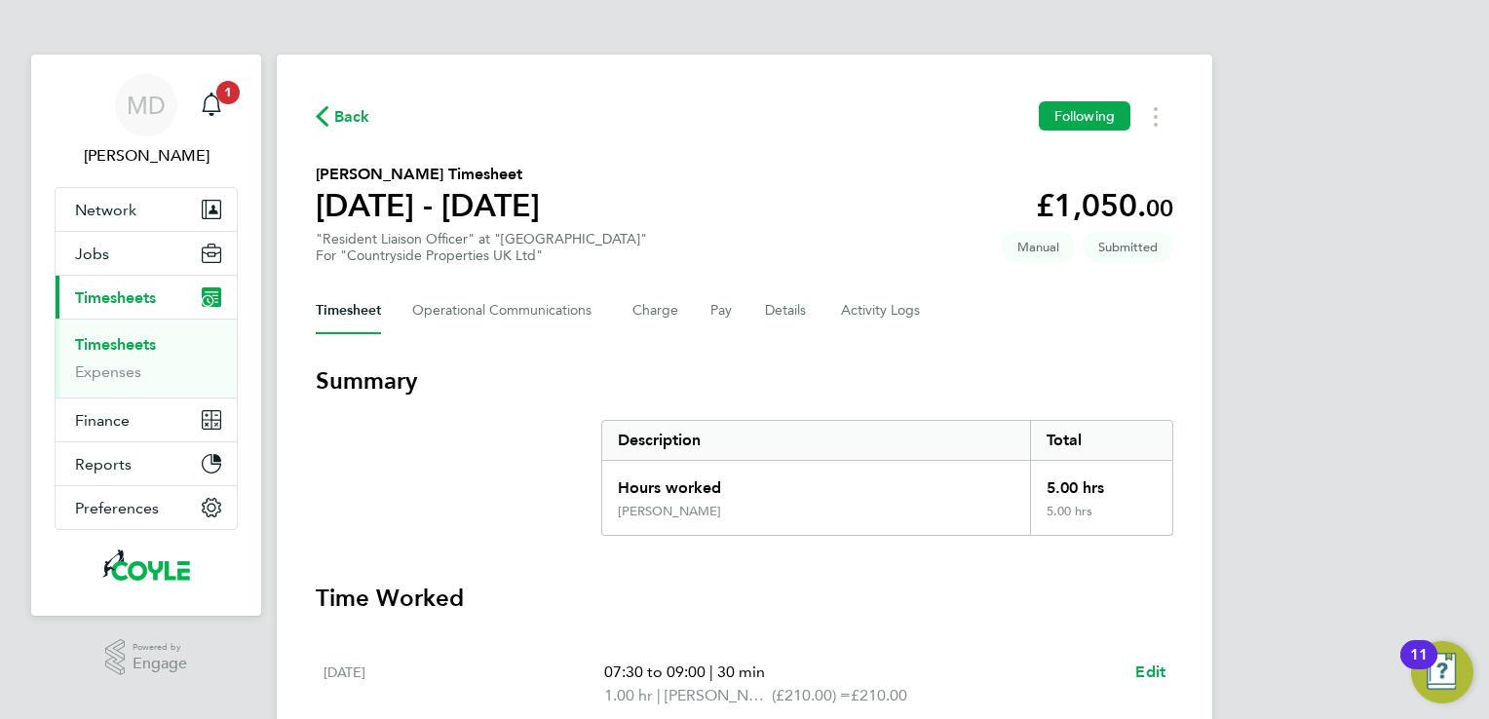
click at [111, 342] on link "Timesheets" at bounding box center [115, 344] width 81 height 19
